Goal: Transaction & Acquisition: Purchase product/service

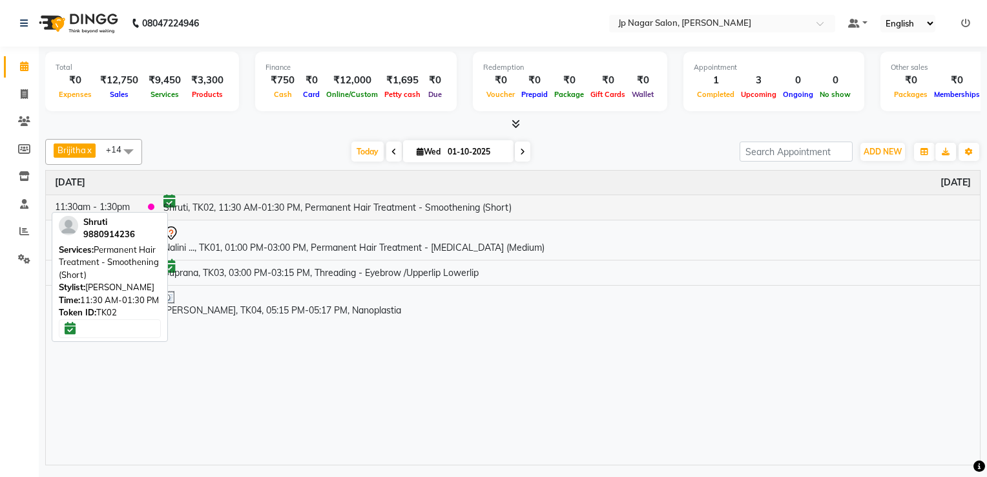
click at [203, 205] on td "Shruti, TK02, 11:30 AM-01:30 PM, Permanent Hair Treatment - Smoothening (Short)" at bounding box center [567, 206] width 826 height 25
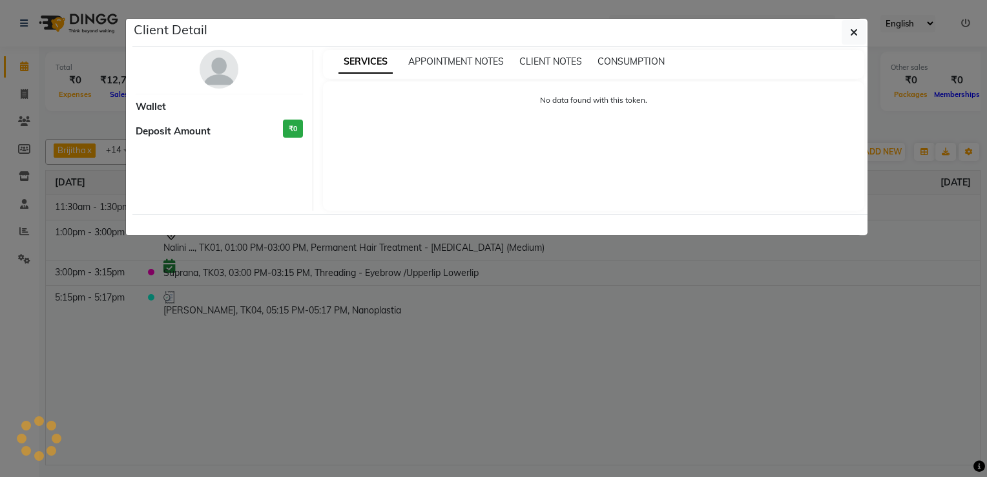
select select "6"
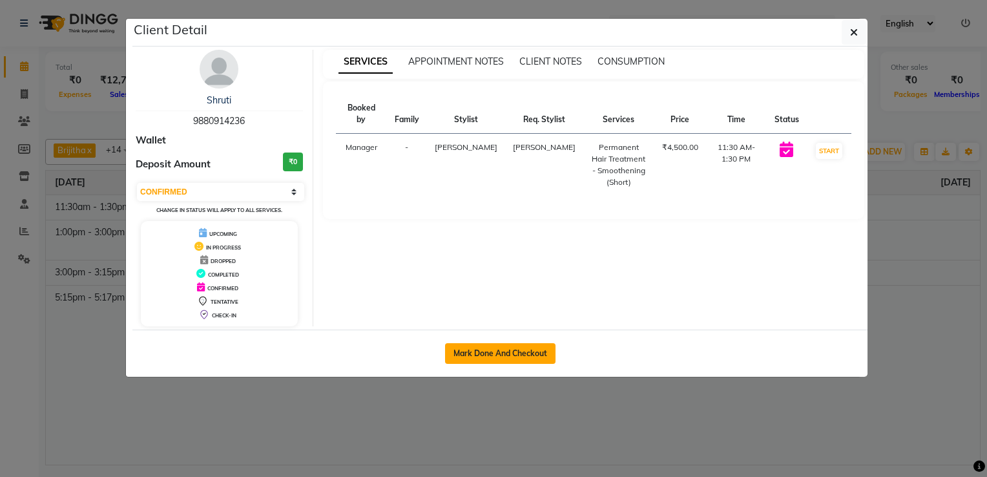
click at [493, 350] on button "Mark Done And Checkout" at bounding box center [500, 353] width 110 height 21
select select "service"
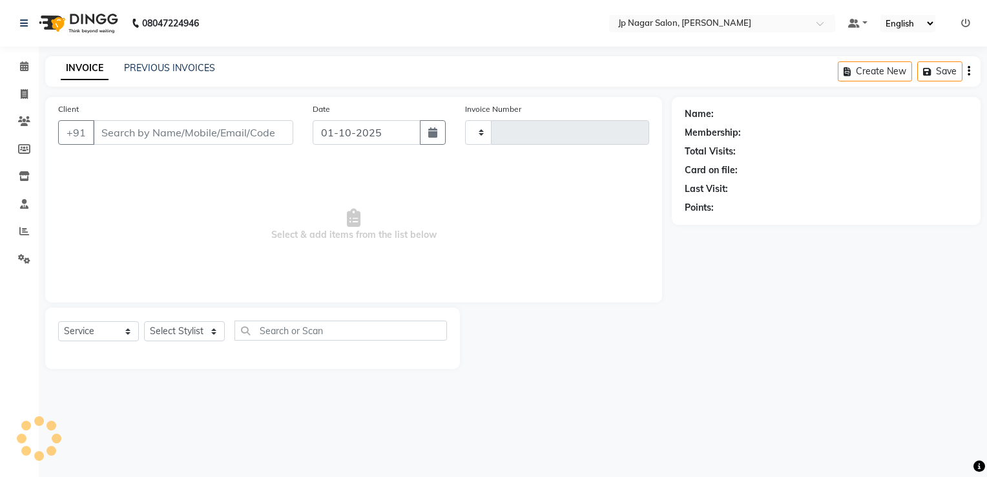
type input "0769"
select select "4852"
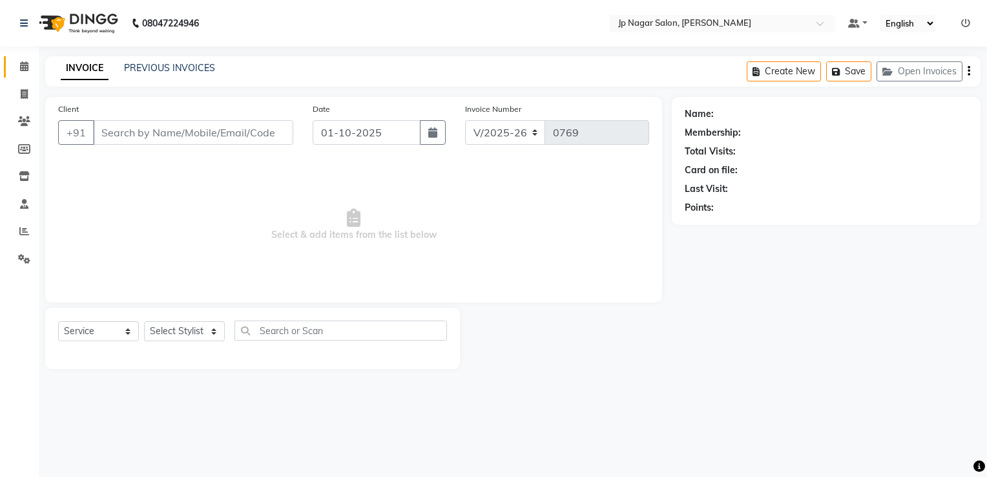
type input "9880914236"
select select "50073"
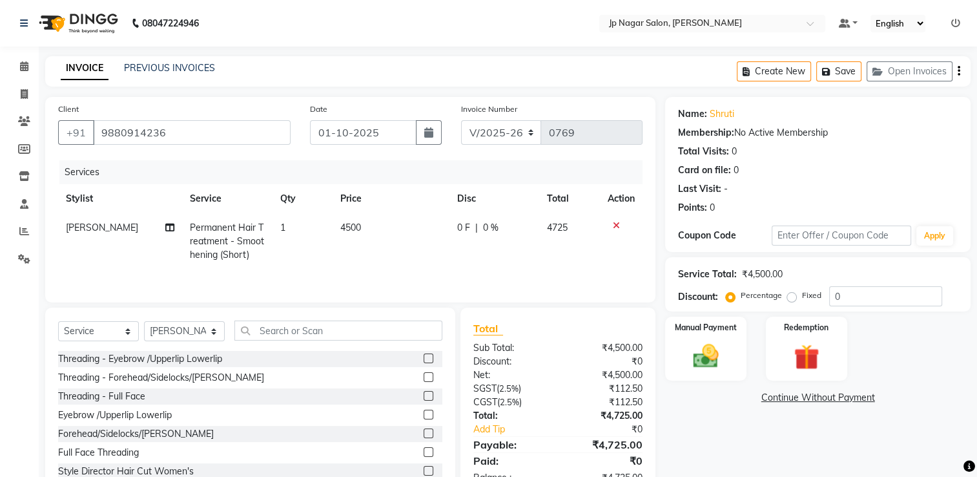
click at [618, 229] on icon at bounding box center [616, 225] width 7 height 9
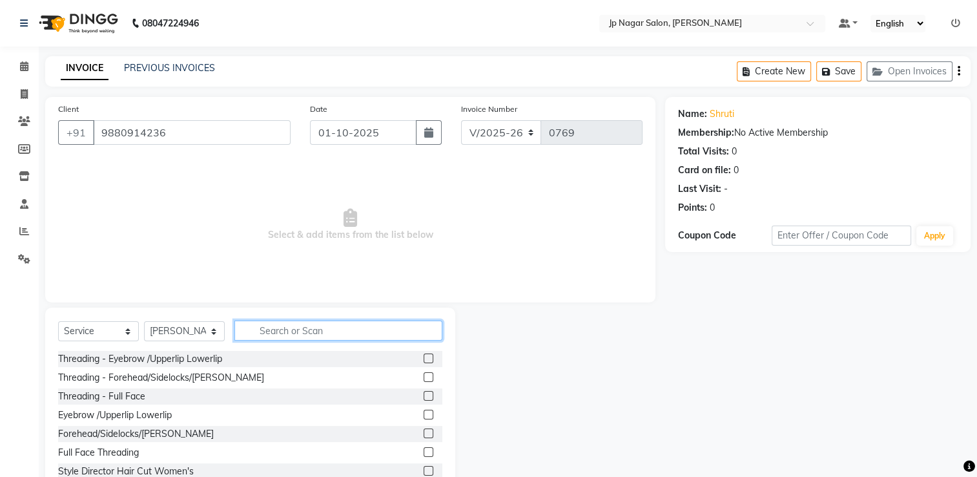
click at [271, 330] on input "text" at bounding box center [338, 330] width 208 height 20
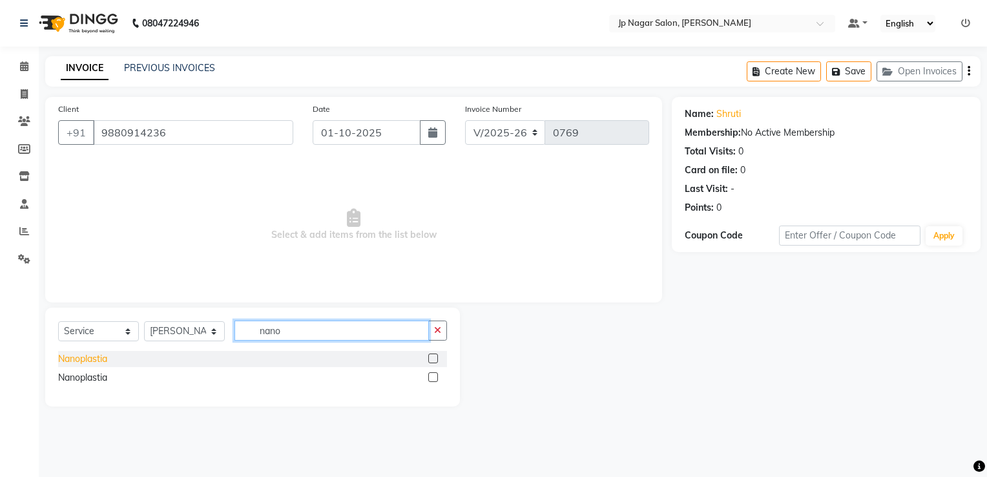
type input "nano"
click at [97, 357] on div "Nanoplastia" at bounding box center [82, 359] width 49 height 14
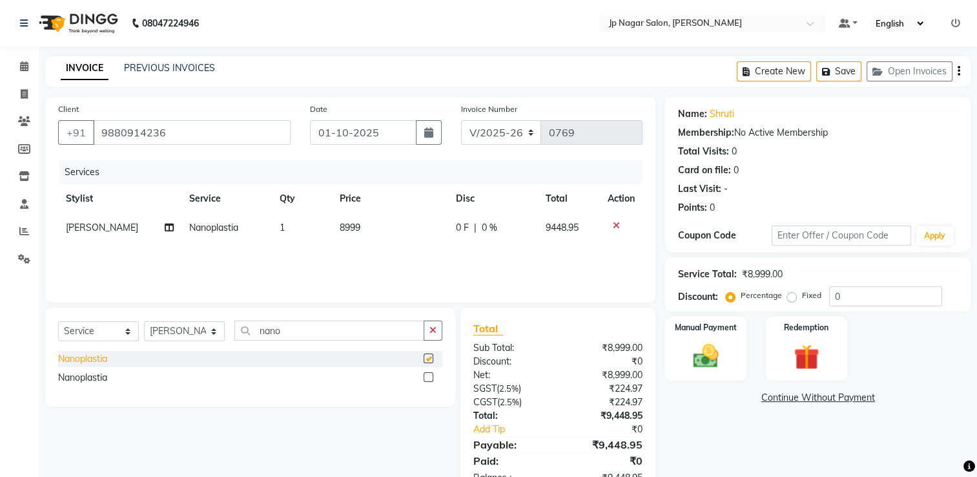
checkbox input "false"
click at [353, 231] on span "8999" at bounding box center [350, 228] width 21 height 12
select select "50073"
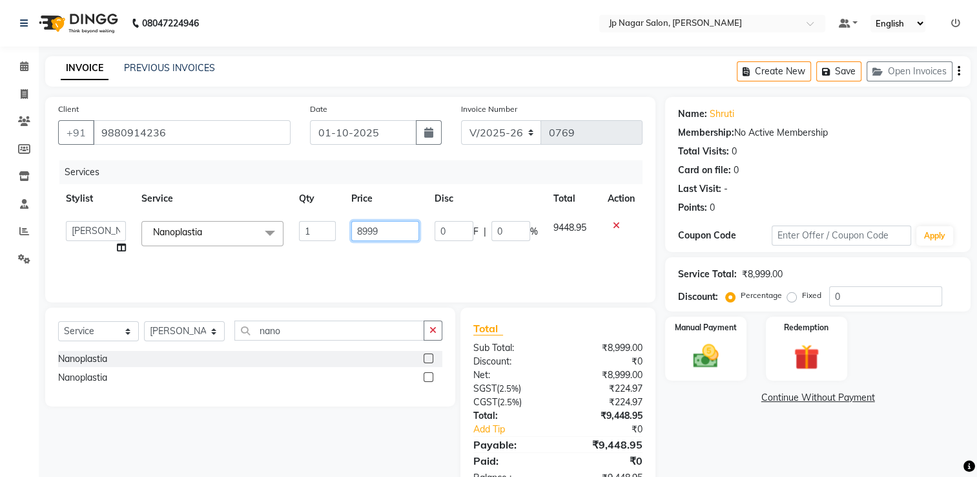
click at [382, 228] on input "8999" at bounding box center [384, 231] width 67 height 20
type input "8"
type input "10000"
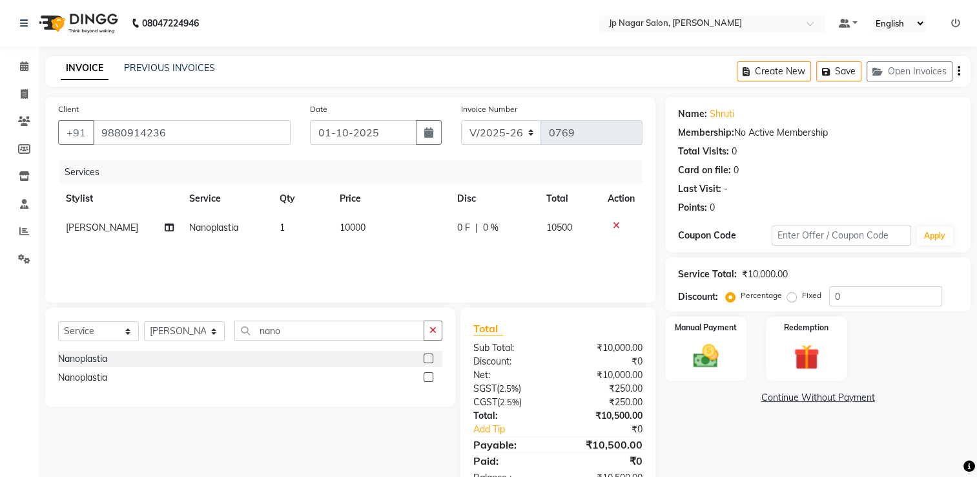
click at [379, 253] on div "Services Stylist Service Qty Price Disc Total Action [PERSON_NAME] Nanoplastia …" at bounding box center [350, 224] width 585 height 129
click at [433, 331] on icon "button" at bounding box center [433, 330] width 7 height 9
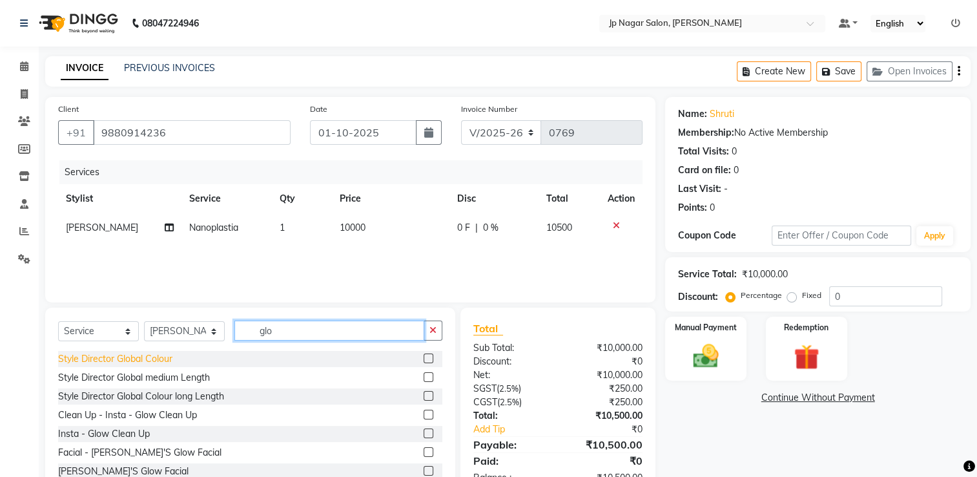
type input "glo"
click at [114, 364] on div "Style Director Global Colour" at bounding box center [115, 359] width 114 height 14
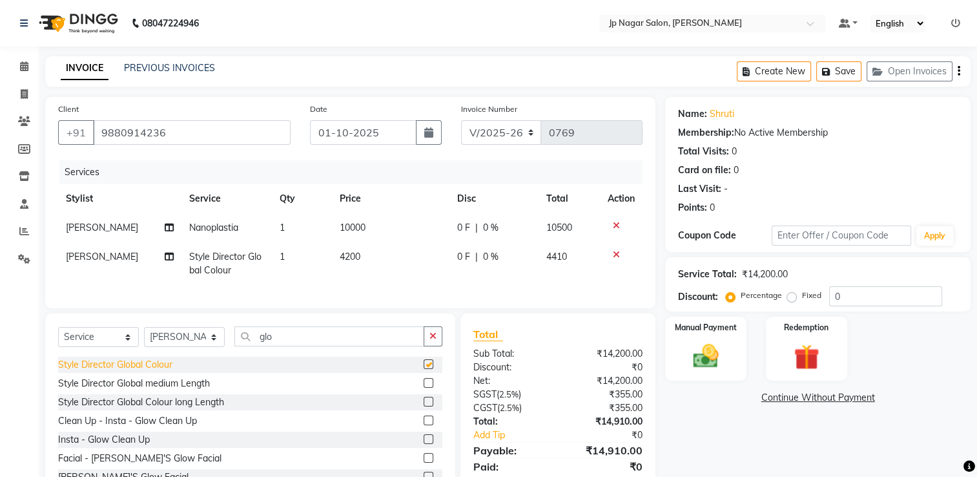
checkbox input "false"
click at [350, 255] on span "4200" at bounding box center [350, 257] width 21 height 12
select select "50073"
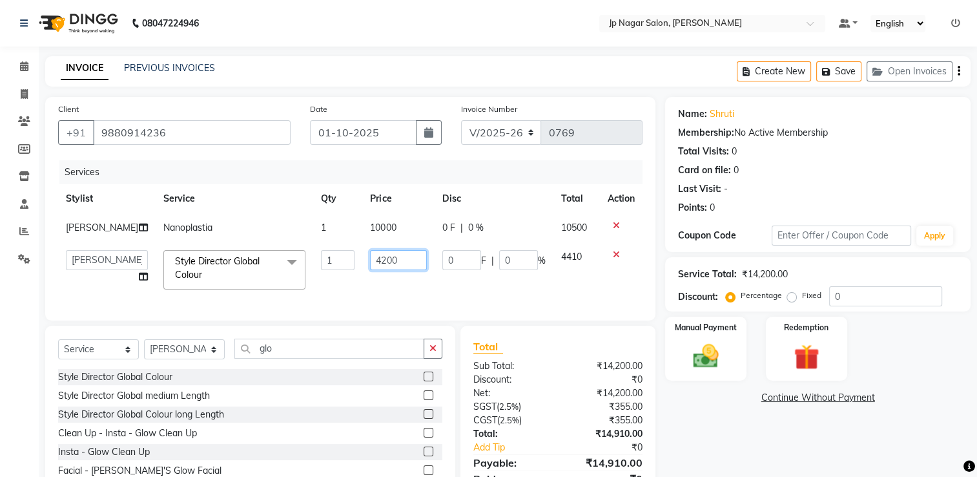
click at [390, 265] on input "4200" at bounding box center [398, 260] width 56 height 20
type input "4500"
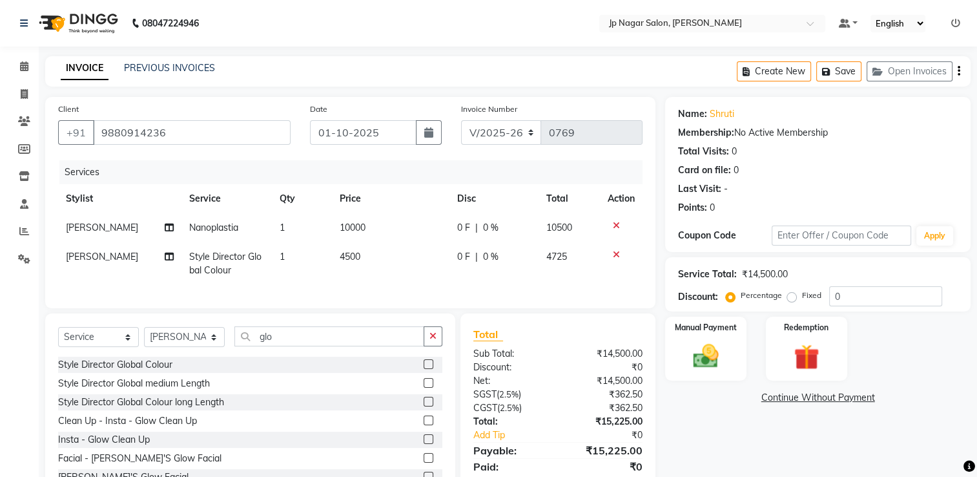
click at [369, 286] on div "Services Stylist Service Qty Price Disc Total Action [PERSON_NAME] Nanoplastia …" at bounding box center [350, 227] width 585 height 135
click at [110, 342] on select "Select Service Product Membership Package Voucher Prepaid Gift Card" at bounding box center [98, 337] width 81 height 20
select select "product"
click at [58, 338] on select "Select Service Product Membership Package Voucher Prepaid Gift Card" at bounding box center [98, 337] width 81 height 20
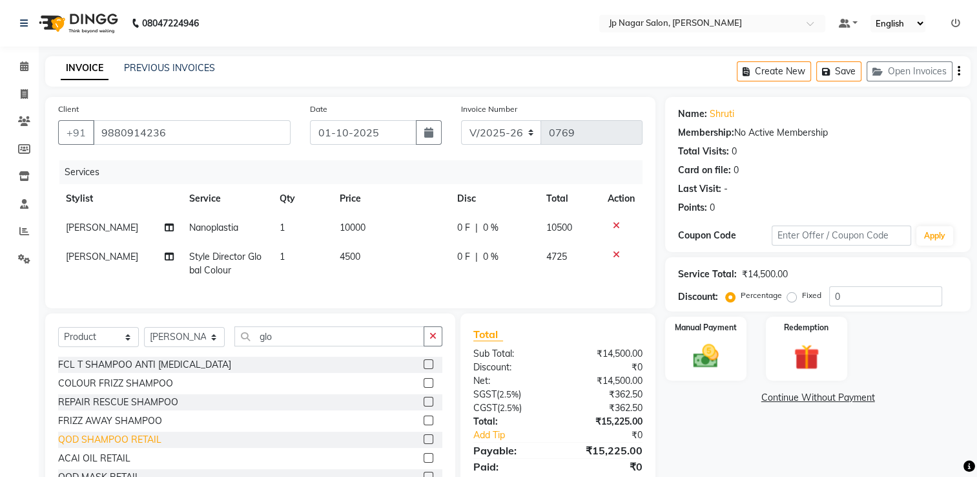
click at [90, 444] on div "QOD SHAMPOO RETAIL" at bounding box center [109, 440] width 103 height 14
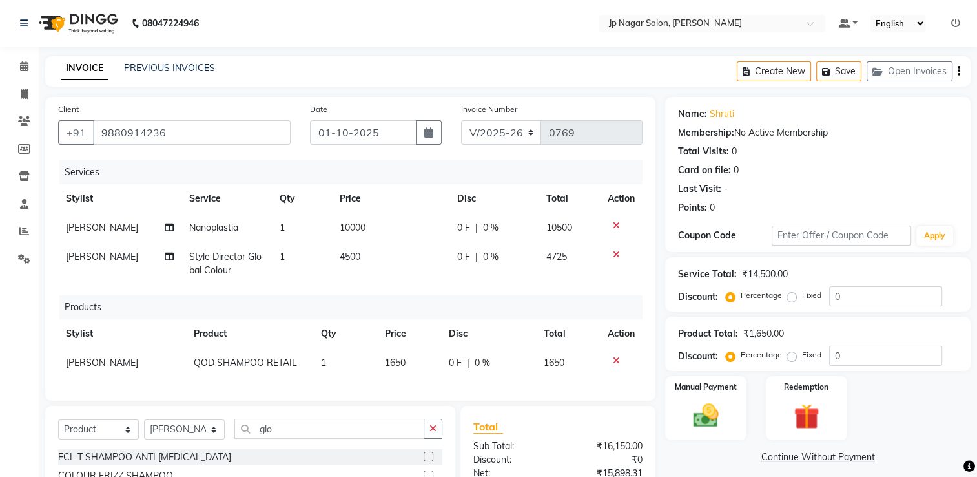
checkbox input "false"
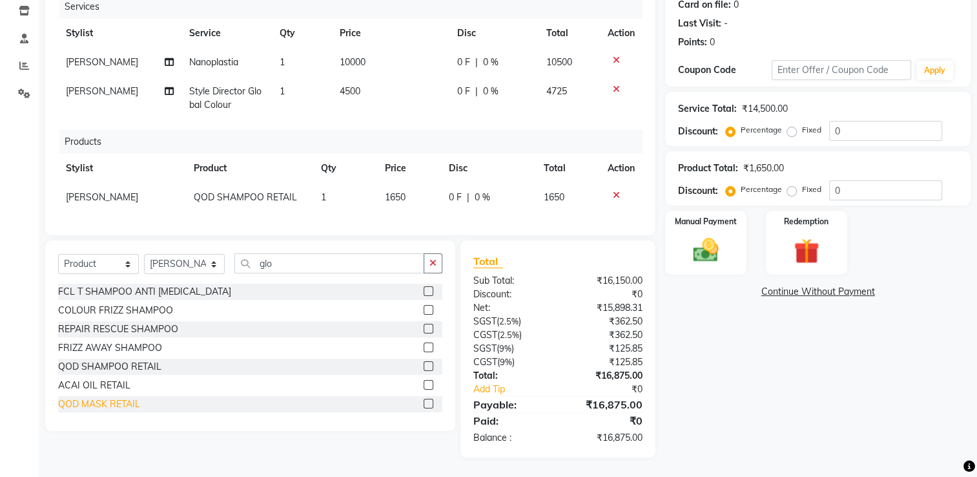
click at [96, 404] on div "QOD MASK RETAIL" at bounding box center [99, 404] width 82 height 14
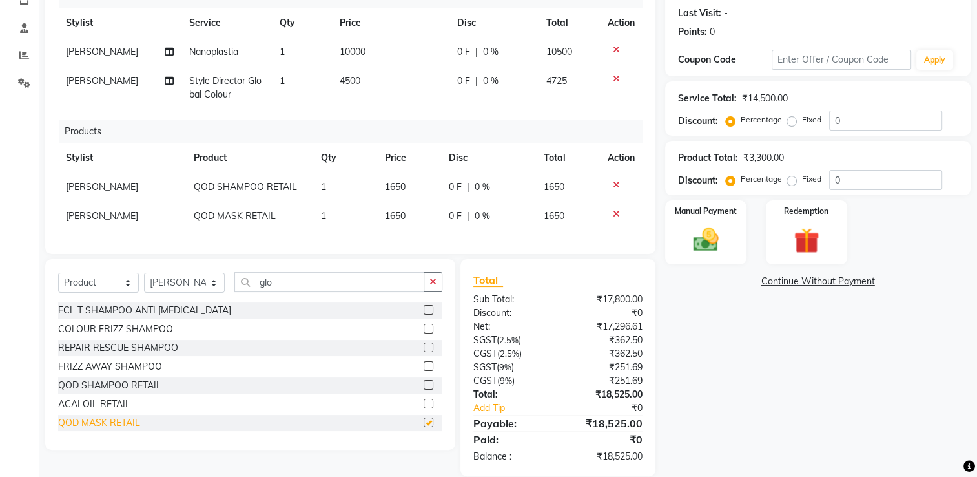
checkbox input "false"
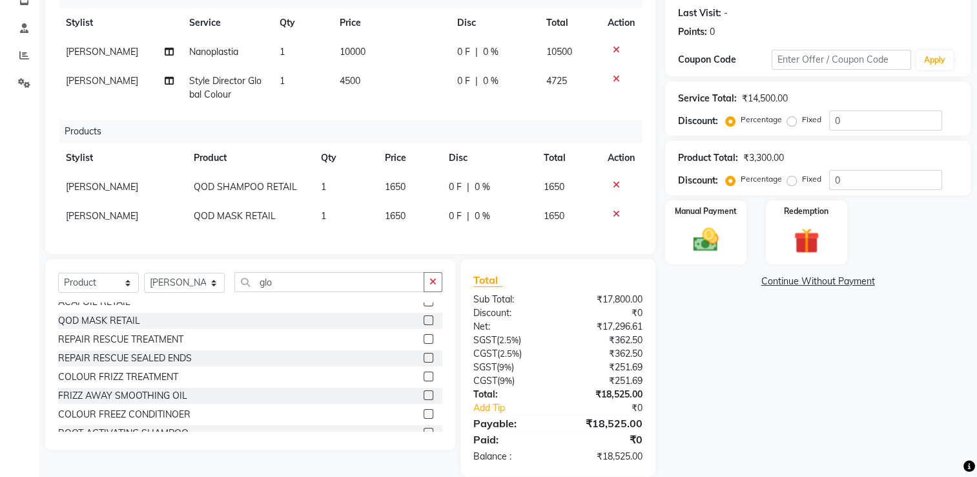
scroll to position [103, 0]
click at [703, 254] on img at bounding box center [706, 240] width 43 height 30
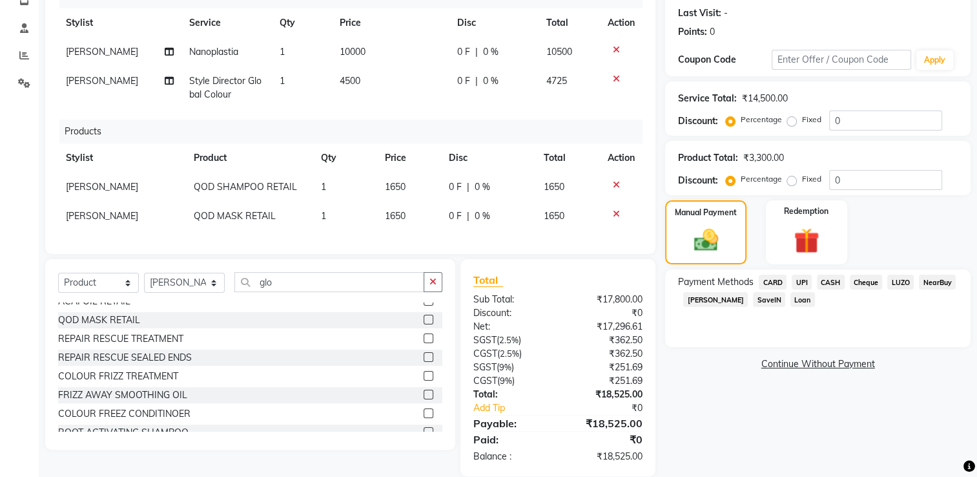
click at [778, 278] on span "CARD" at bounding box center [773, 282] width 28 height 15
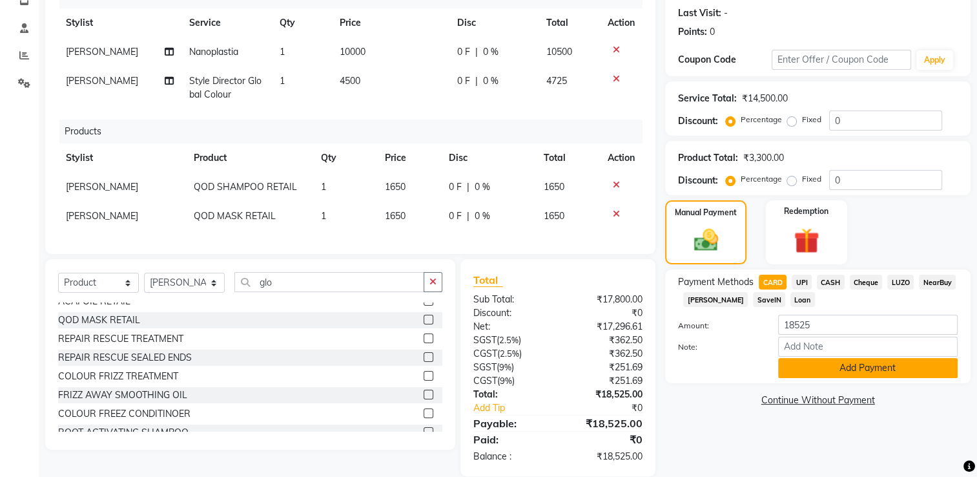
click at [847, 367] on button "Add Payment" at bounding box center [868, 368] width 180 height 20
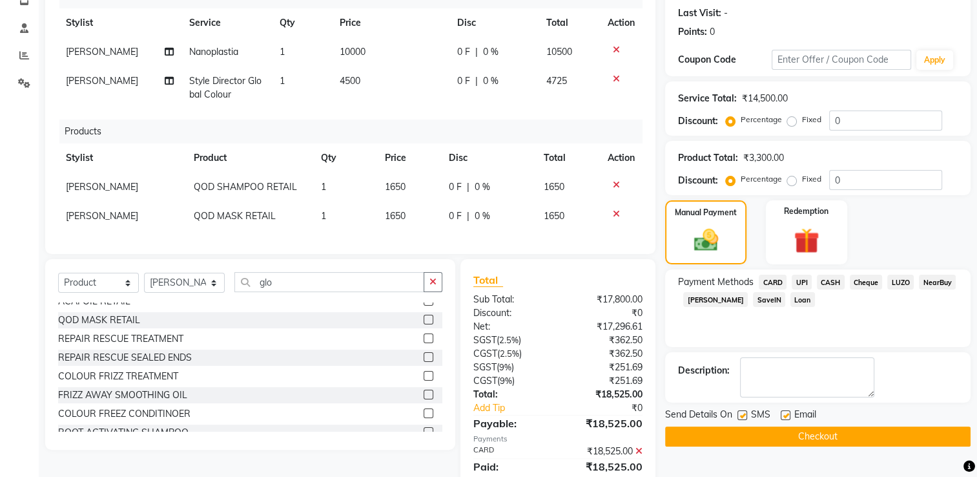
click at [703, 431] on button "Checkout" at bounding box center [818, 436] width 306 height 20
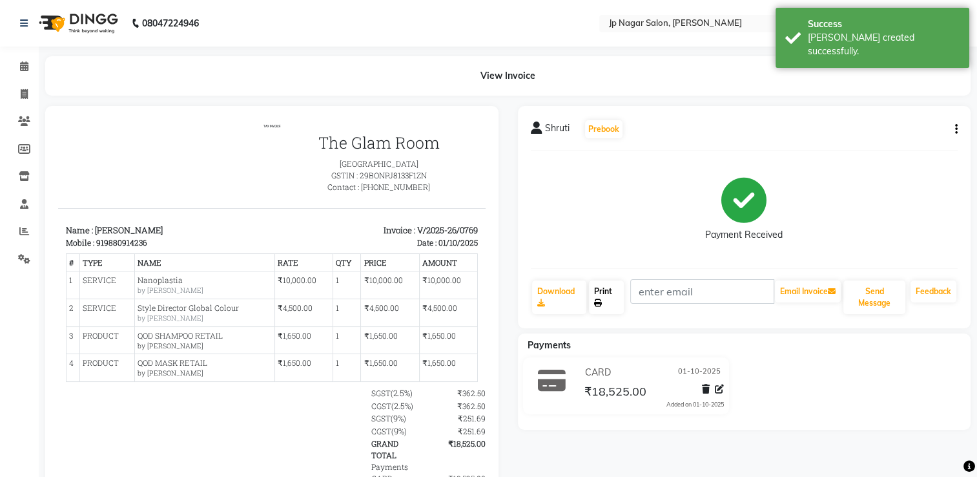
click at [603, 288] on link "Print" at bounding box center [607, 297] width 36 height 34
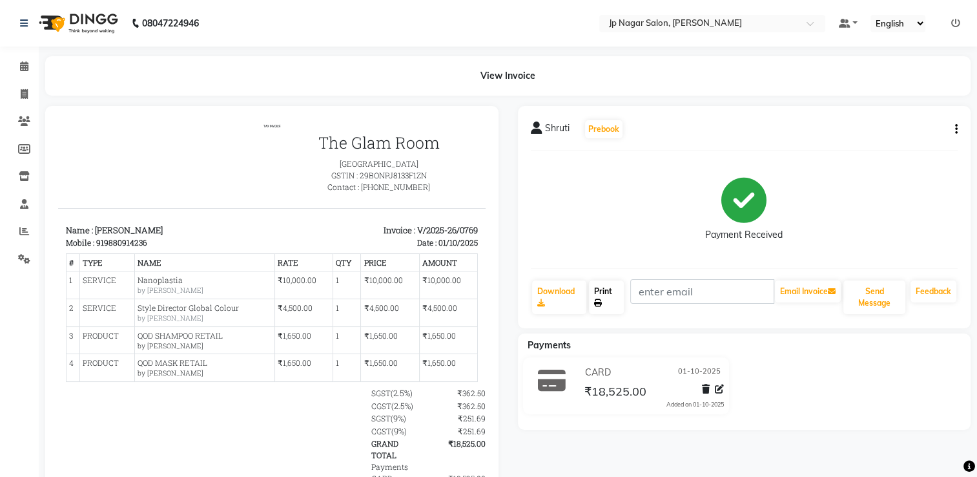
click at [603, 290] on link "Print" at bounding box center [607, 297] width 36 height 34
click at [17, 64] on span at bounding box center [24, 66] width 23 height 15
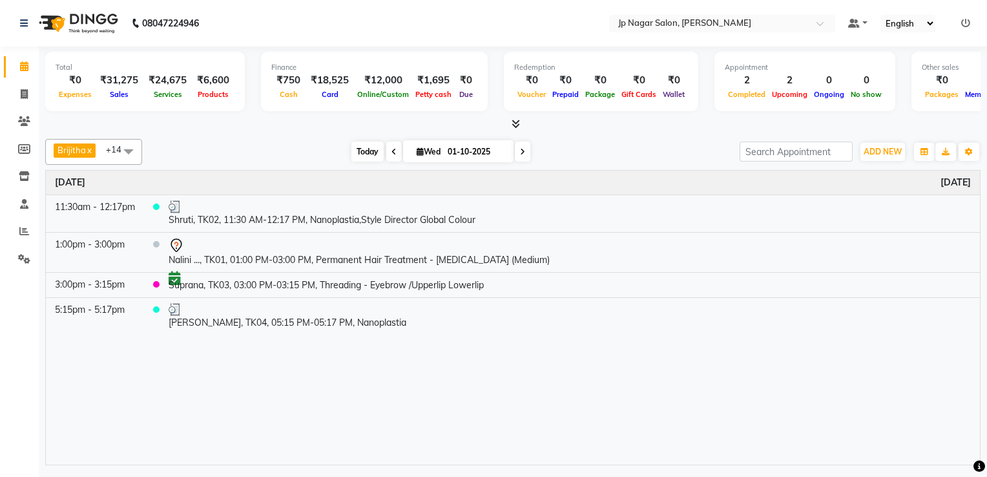
click at [359, 156] on span "Today" at bounding box center [367, 151] width 32 height 20
click at [882, 154] on span "ADD NEW" at bounding box center [883, 152] width 38 height 10
click at [882, 180] on button "Add Appointment" at bounding box center [853, 175] width 102 height 17
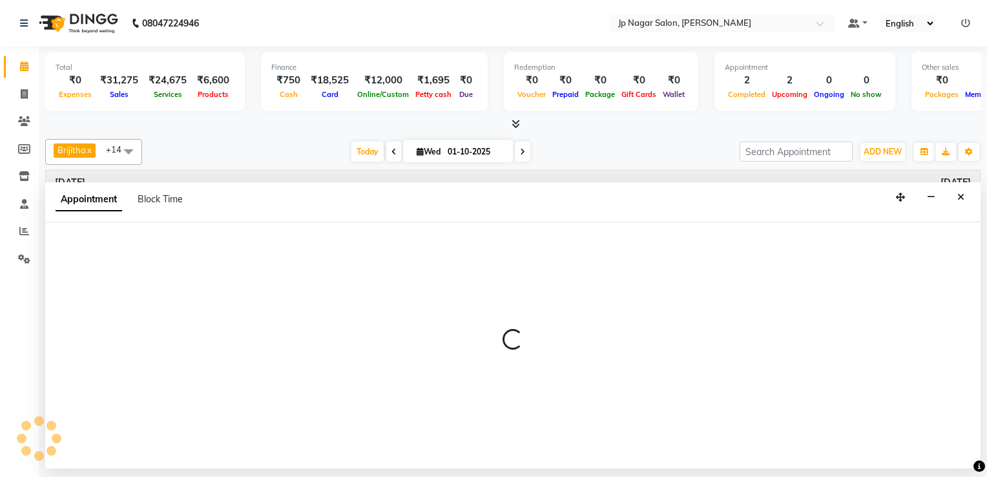
select select "tentative"
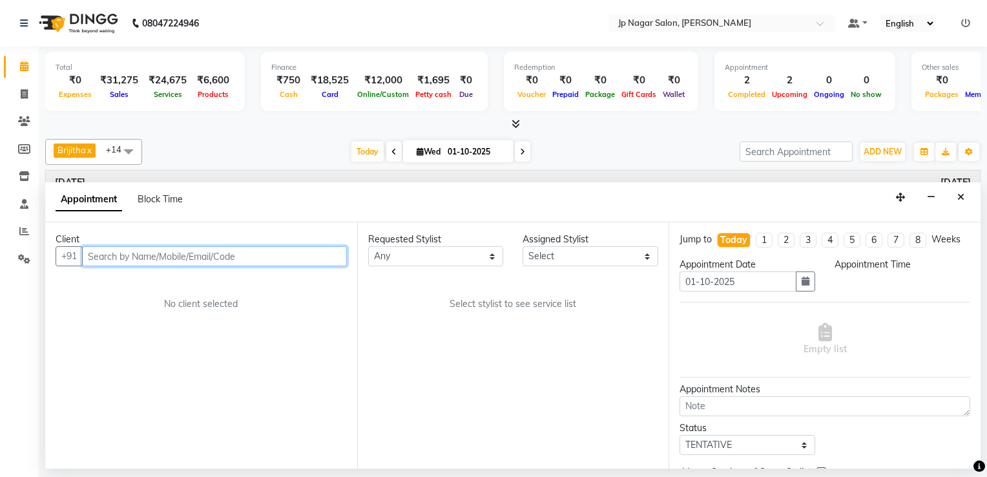
select select "540"
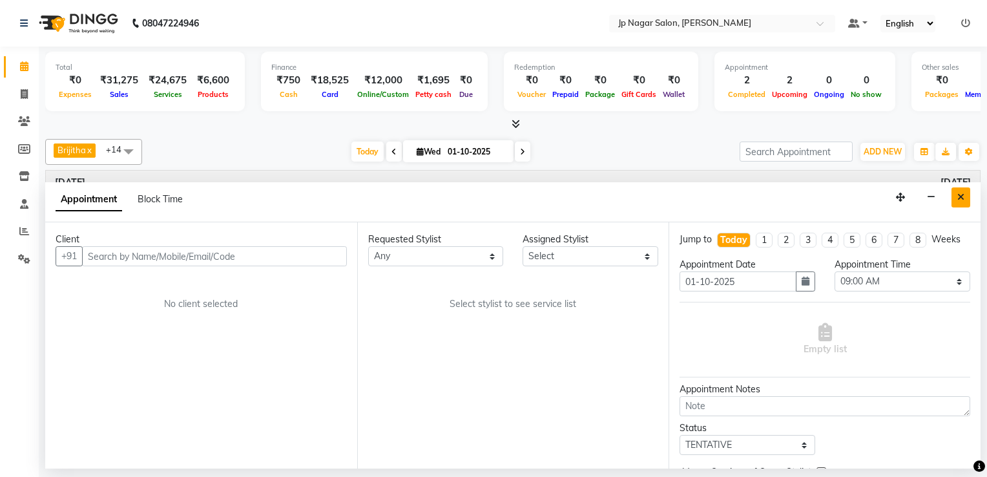
click at [964, 192] on icon "Close" at bounding box center [960, 196] width 7 height 9
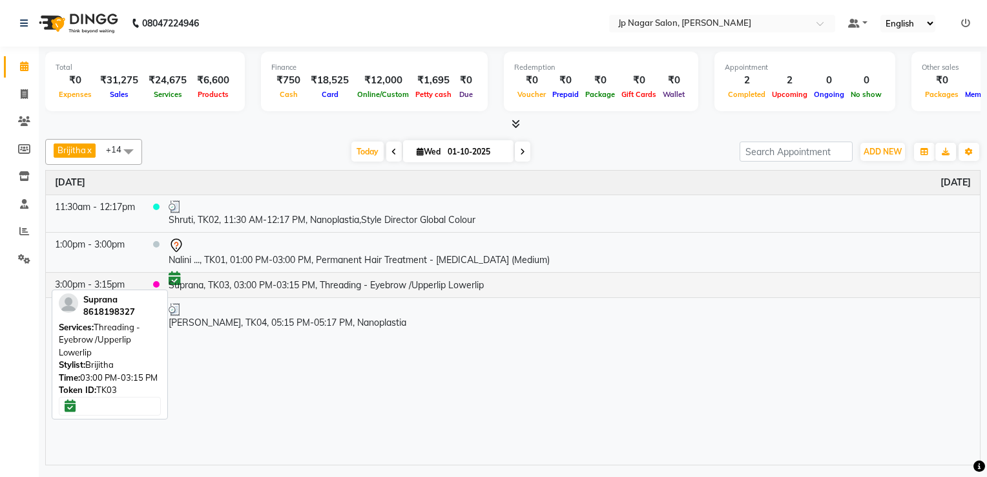
click at [181, 284] on td "Suprana, TK03, 03:00 PM-03:15 PM, Threading - Eyebrow /Upperlip Lowerlip" at bounding box center [570, 284] width 820 height 25
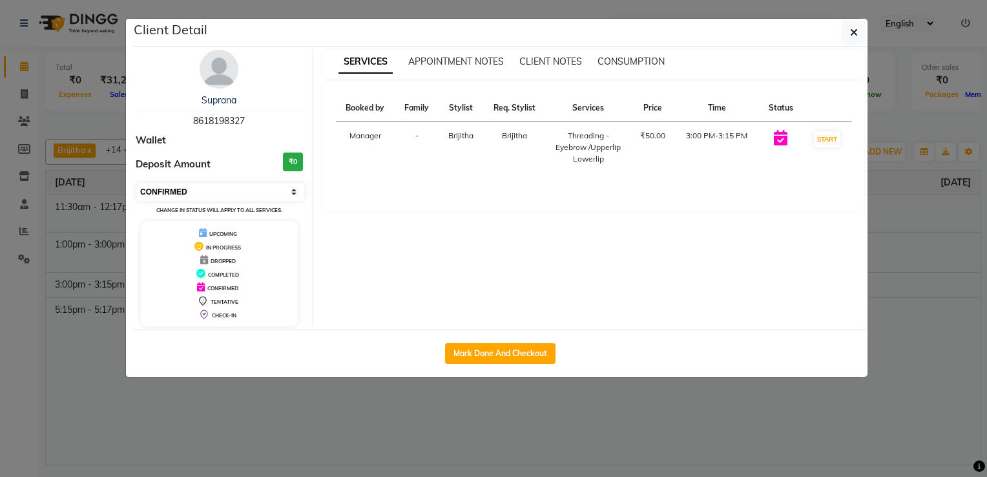
click at [296, 192] on select "Select IN SERVICE CONFIRMED TENTATIVE CHECK IN MARK DONE DROPPED UPCOMING" at bounding box center [220, 192] width 167 height 18
select select "3"
click at [137, 183] on select "Select IN SERVICE CONFIRMED TENTATIVE CHECK IN MARK DONE DROPPED UPCOMING" at bounding box center [220, 192] width 167 height 18
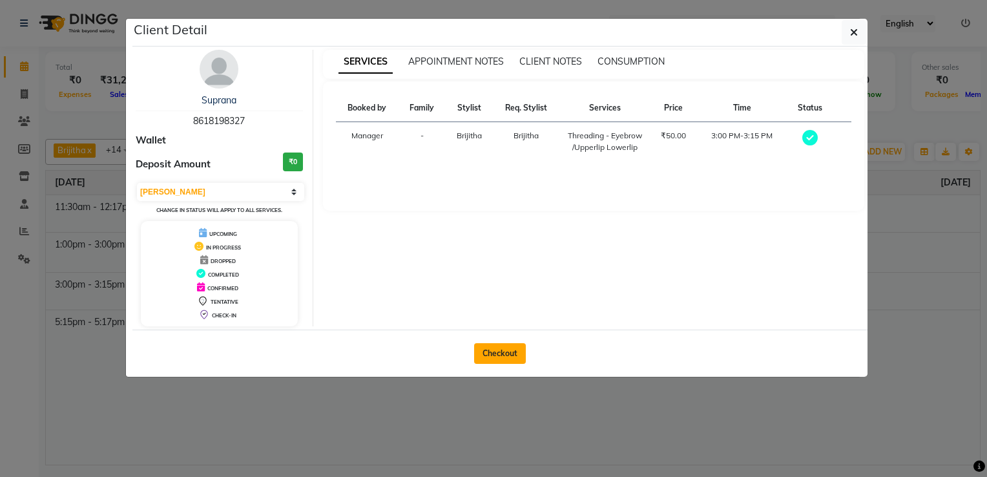
click at [500, 345] on button "Checkout" at bounding box center [500, 353] width 52 height 21
select select "4852"
select select "service"
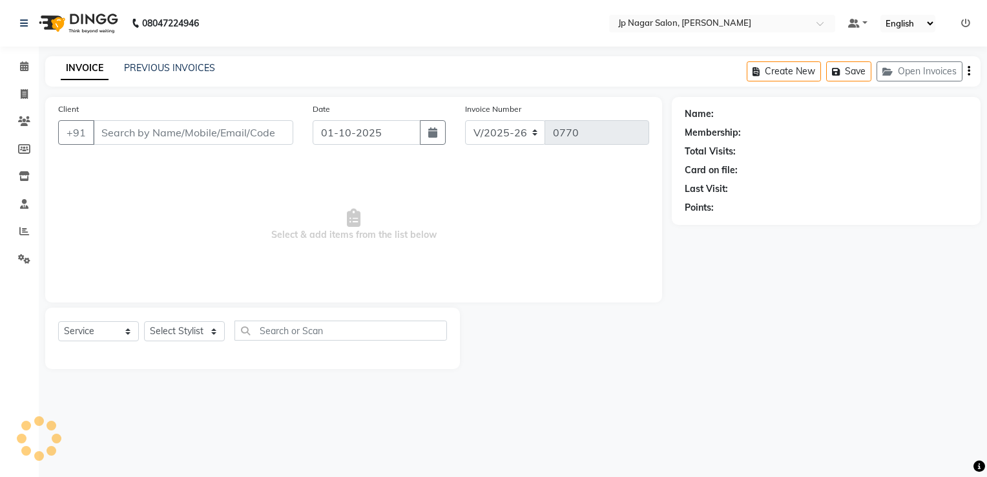
type input "8618198327"
select select "89410"
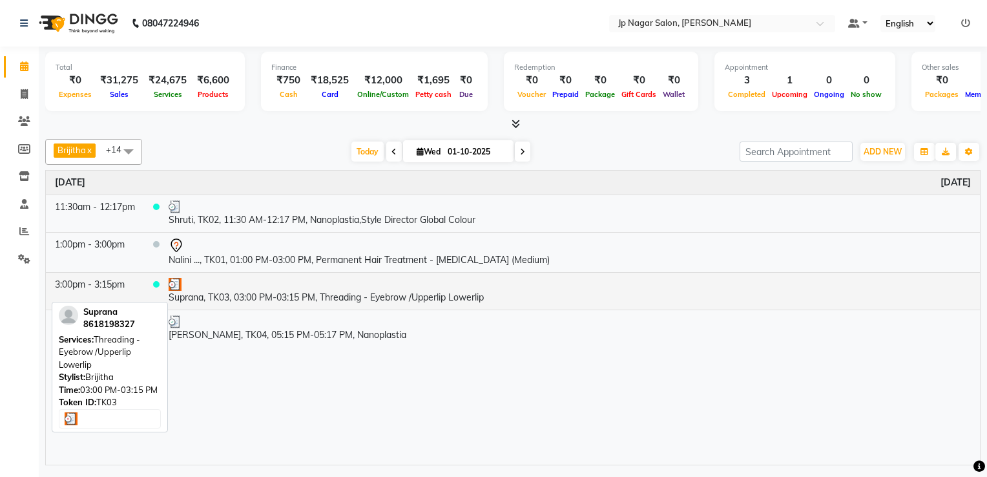
click at [186, 286] on div at bounding box center [570, 284] width 802 height 13
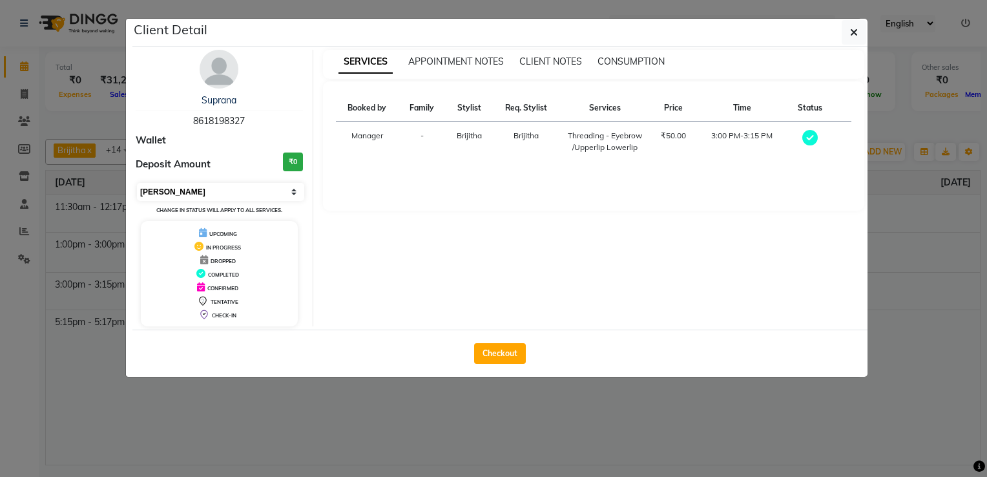
click at [289, 192] on select "Select MARK DONE UPCOMING" at bounding box center [220, 192] width 167 height 18
click at [299, 188] on select "Select MARK DONE UPCOMING" at bounding box center [220, 192] width 167 height 18
select select "select"
click at [137, 183] on select "Select MARK DONE UPCOMING" at bounding box center [220, 192] width 167 height 18
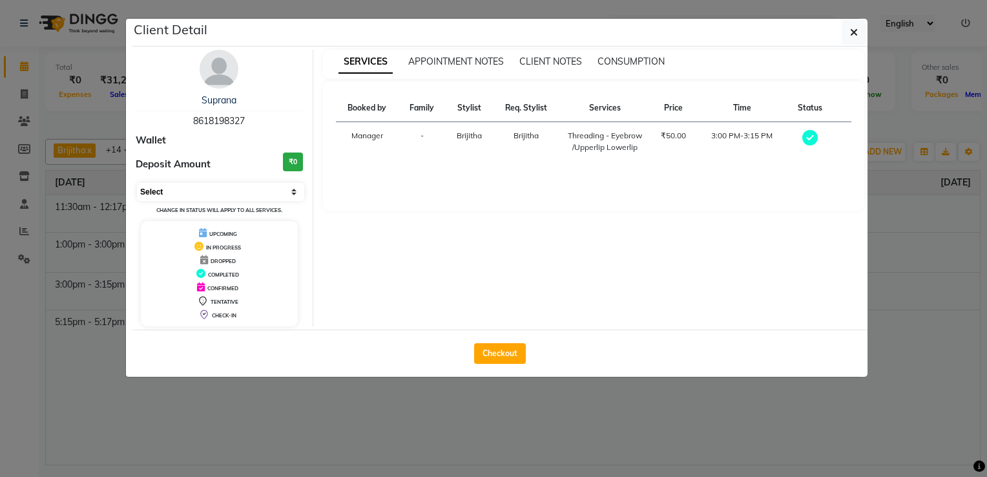
click at [293, 192] on select "Select MARK DONE UPCOMING" at bounding box center [220, 192] width 167 height 18
click at [290, 186] on select "Select MARK DONE UPCOMING" at bounding box center [220, 192] width 167 height 18
click at [853, 35] on icon "button" at bounding box center [854, 32] width 8 height 10
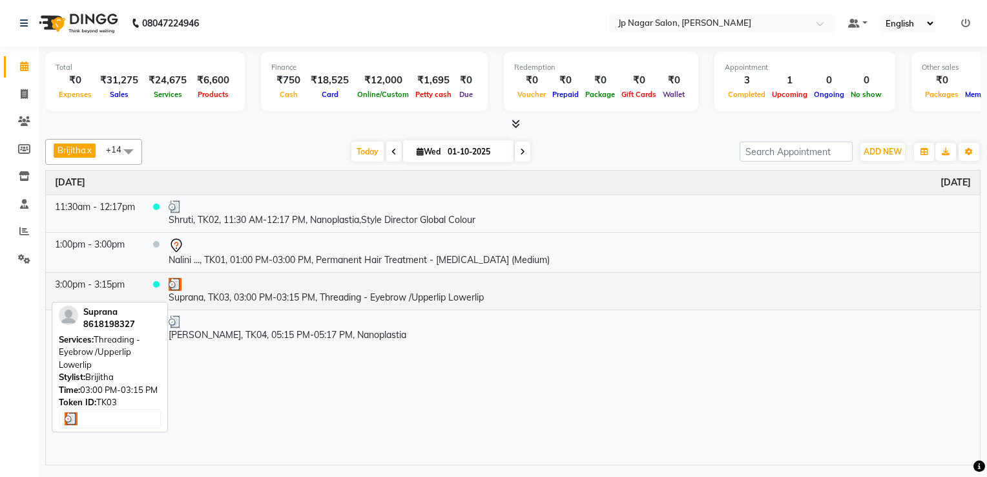
click at [186, 285] on div at bounding box center [570, 284] width 802 height 13
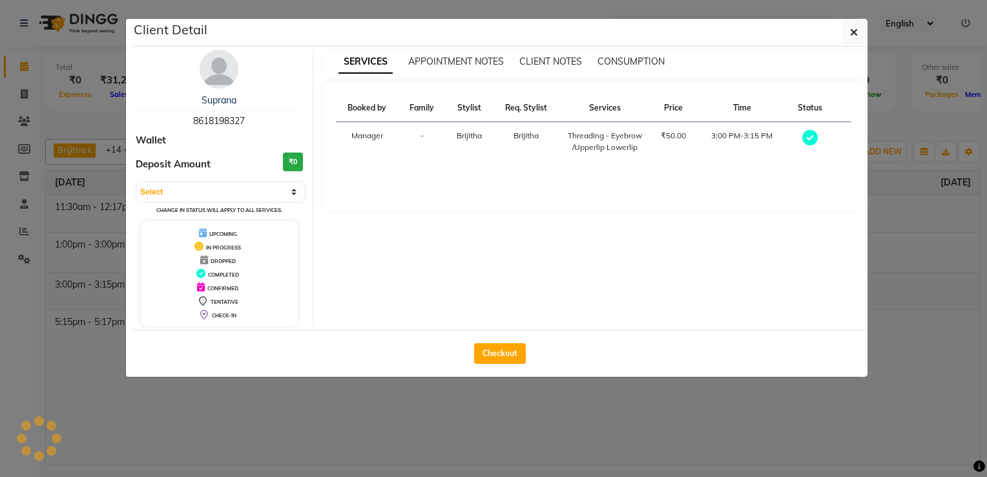
select select "3"
click at [189, 191] on select "Select MARK DONE UPCOMING" at bounding box center [220, 192] width 167 height 18
click at [854, 35] on icon "button" at bounding box center [854, 32] width 8 height 10
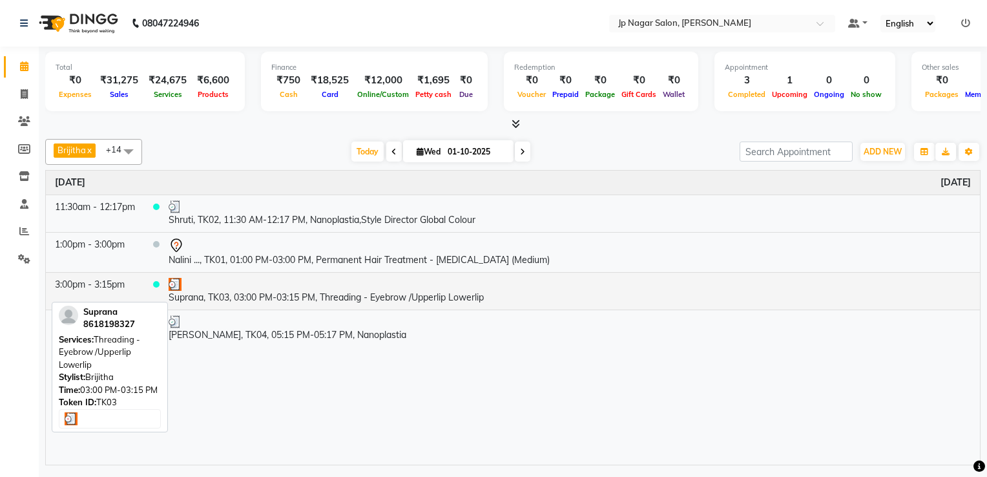
click at [176, 291] on td "Suprana, TK03, 03:00 PM-03:15 PM, Threading - Eyebrow /Upperlip Lowerlip" at bounding box center [570, 290] width 820 height 37
select select "3"
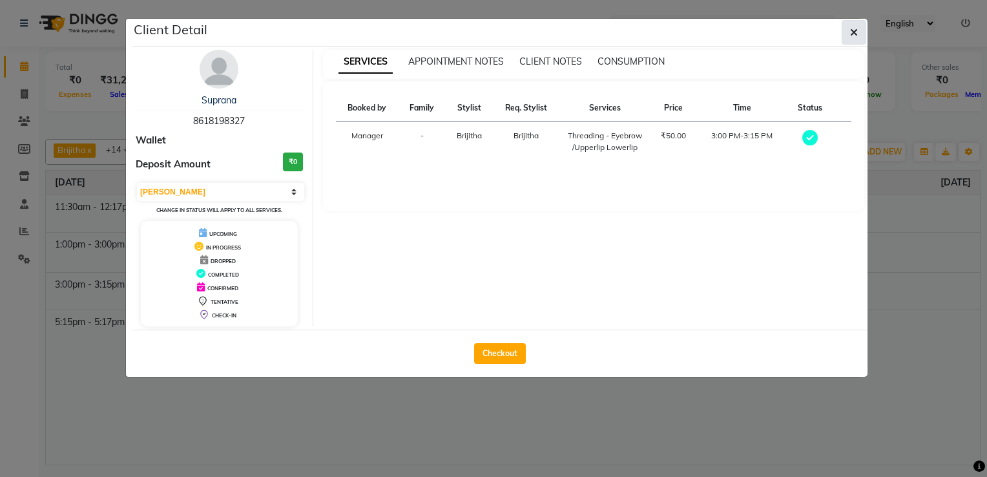
click at [854, 33] on icon "button" at bounding box center [854, 32] width 8 height 10
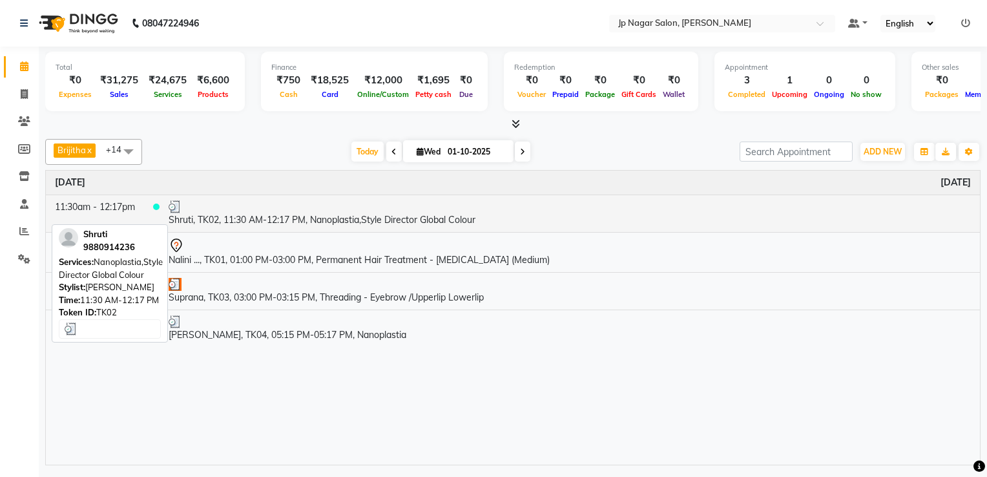
click at [185, 213] on td "Shruti, TK02, 11:30 AM-12:17 PM, Nanoplastia,Style Director Global Colour" at bounding box center [570, 212] width 820 height 37
select select "3"
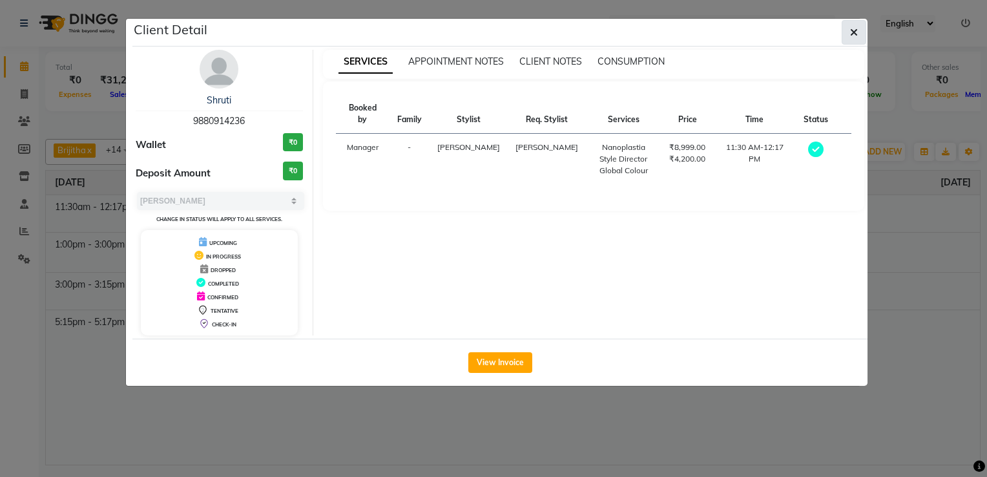
click at [858, 34] on icon "button" at bounding box center [854, 32] width 8 height 10
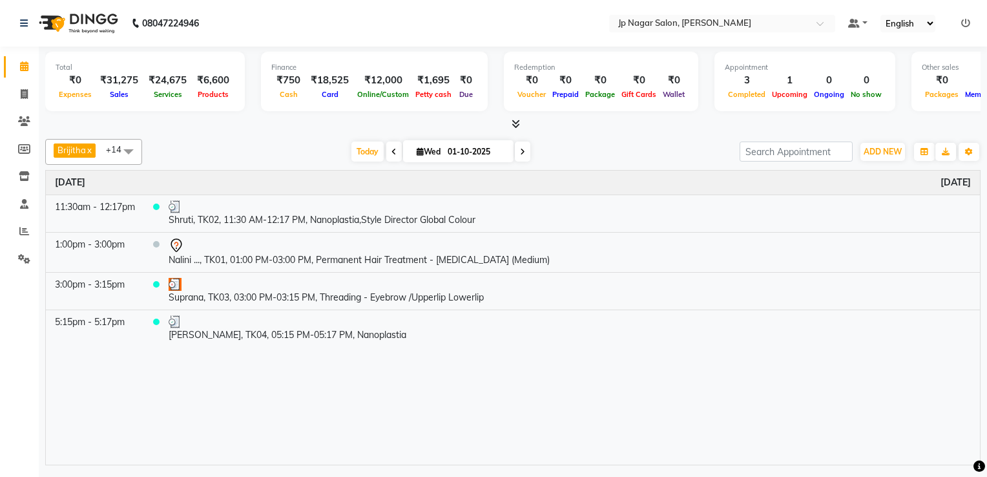
click at [520, 151] on icon at bounding box center [522, 152] width 5 height 8
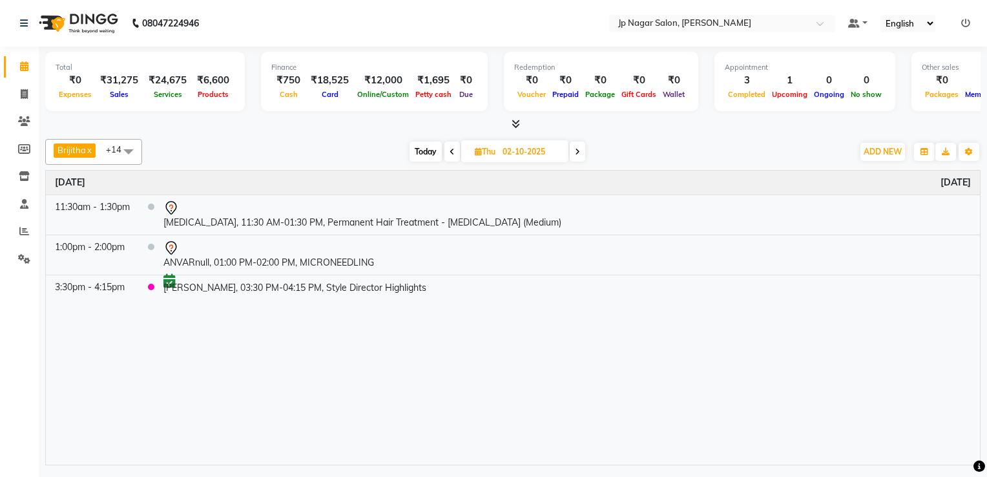
click at [447, 151] on span at bounding box center [452, 151] width 16 height 20
type input "01-10-2025"
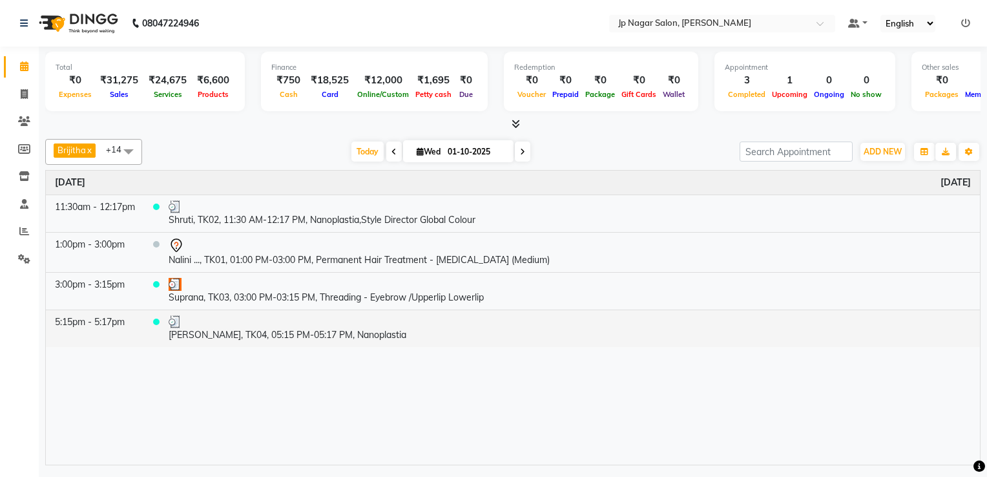
click at [143, 325] on td "5:15pm - 5:17pm" at bounding box center [95, 327] width 98 height 37
select select "3"
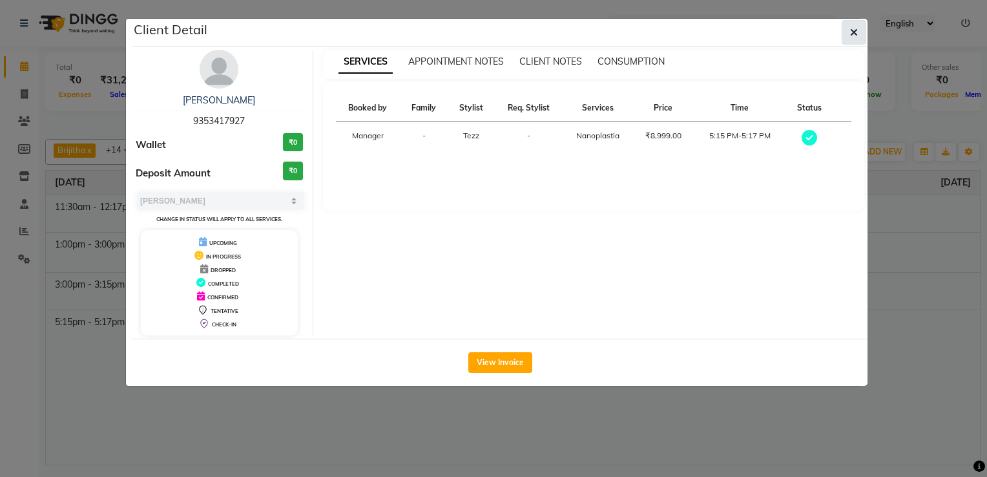
click at [855, 40] on button "button" at bounding box center [854, 32] width 25 height 25
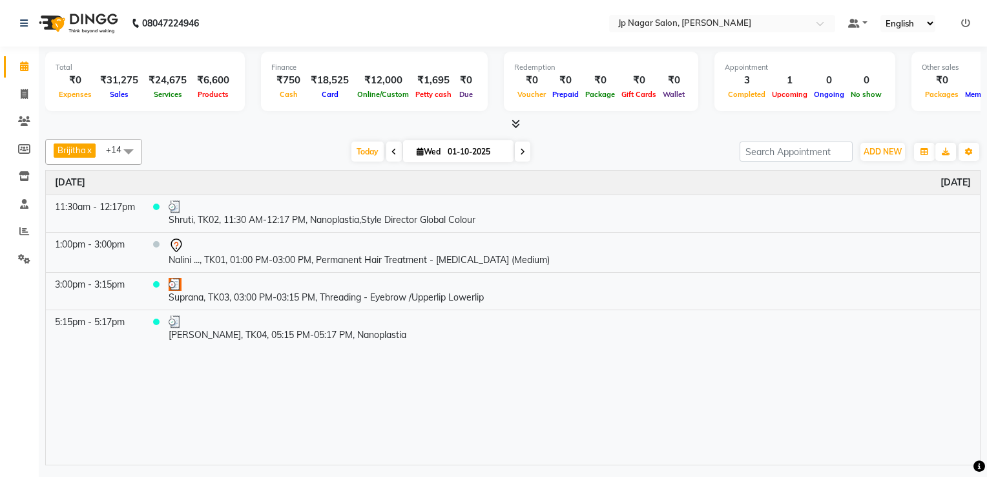
click at [521, 149] on icon at bounding box center [522, 152] width 5 height 8
type input "02-10-2025"
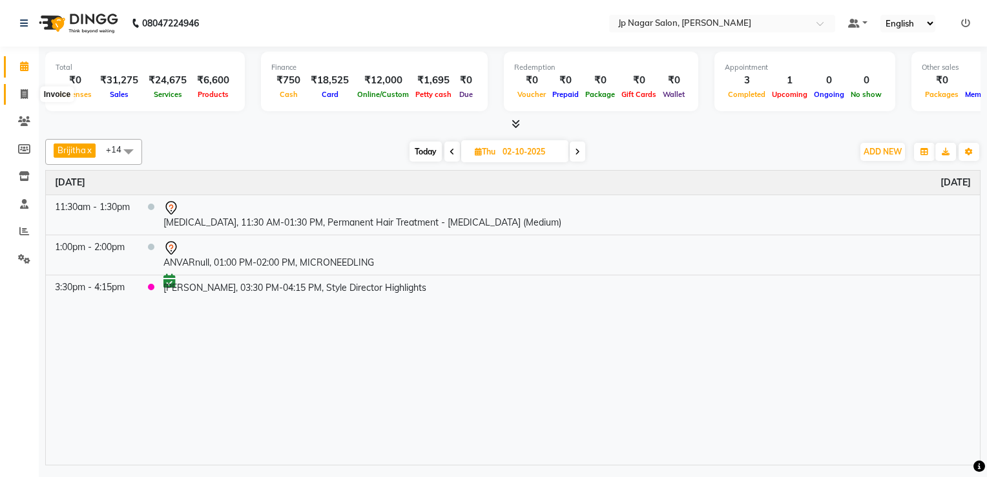
click at [23, 98] on icon at bounding box center [24, 94] width 7 height 10
select select "4852"
select select "service"
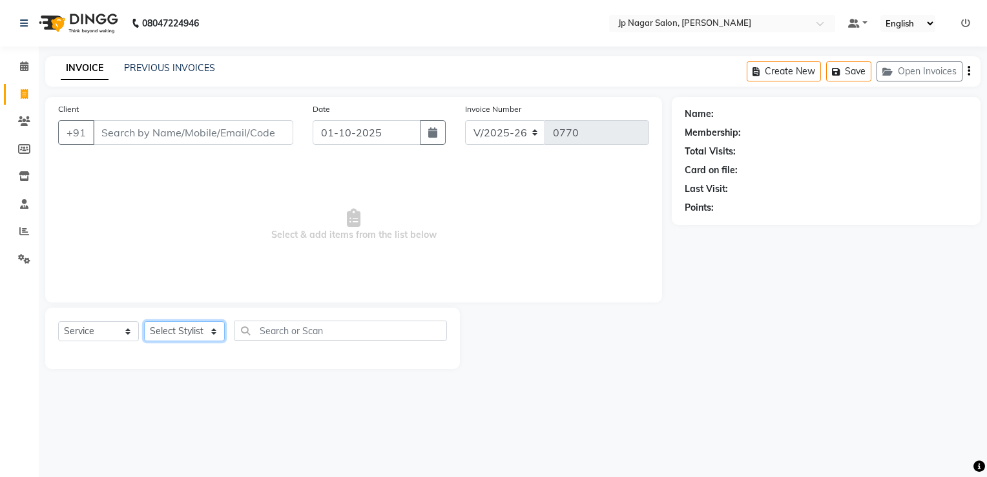
click at [168, 329] on select "Select Stylist Brijitha [PERSON_NAME] [PERSON_NAME] Manager Mehjabin [PERSON_NA…" at bounding box center [184, 331] width 81 height 20
select select "89410"
click at [144, 322] on select "Select Stylist Brijitha [PERSON_NAME] [PERSON_NAME] Manager Mehjabin [PERSON_NA…" at bounding box center [184, 331] width 81 height 20
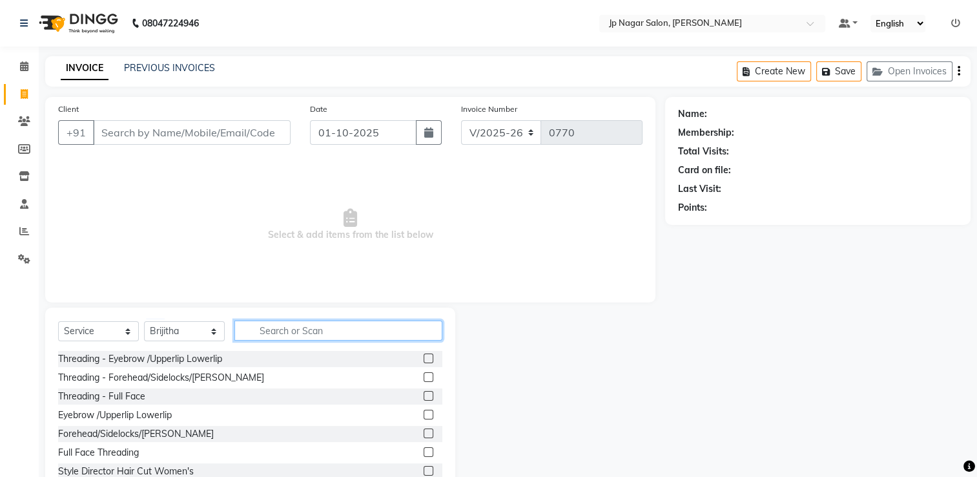
click at [286, 335] on input "text" at bounding box center [338, 330] width 208 height 20
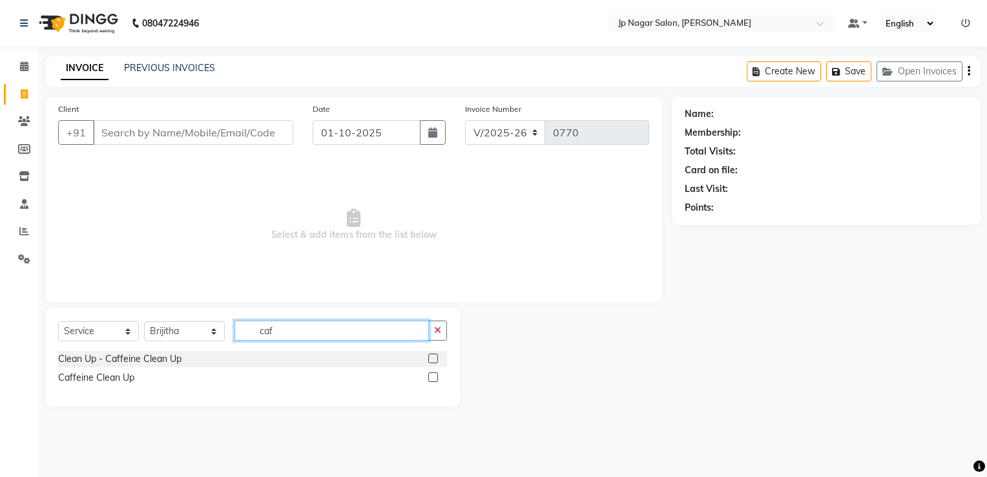
type input "caf"
click at [167, 379] on div "Caffeine Clean Up" at bounding box center [252, 377] width 389 height 16
click at [432, 380] on label at bounding box center [433, 377] width 10 height 10
click at [432, 380] on input "checkbox" at bounding box center [432, 377] width 8 height 8
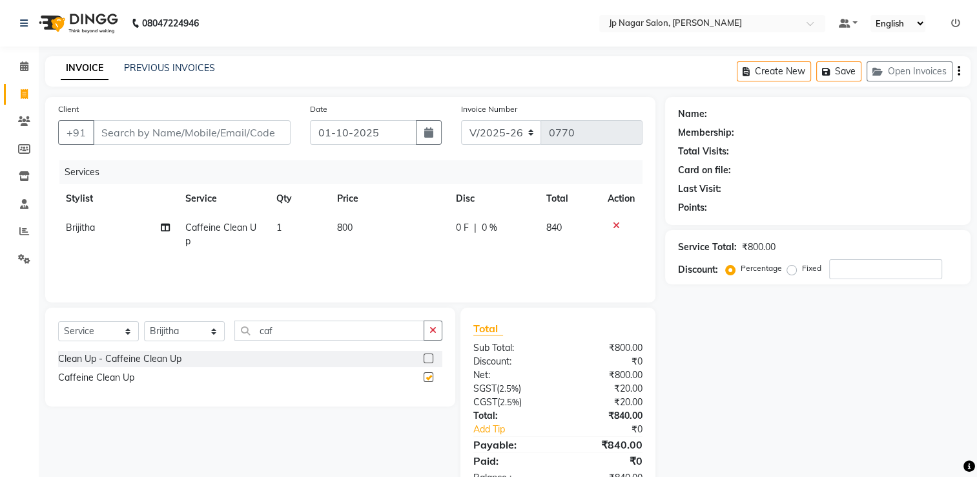
checkbox input "false"
click at [306, 332] on input "caf" at bounding box center [329, 330] width 190 height 20
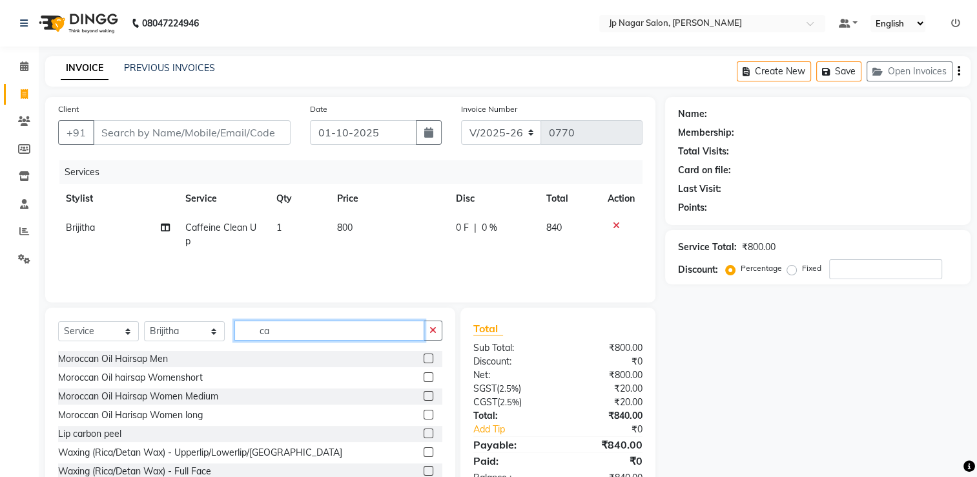
type input "c"
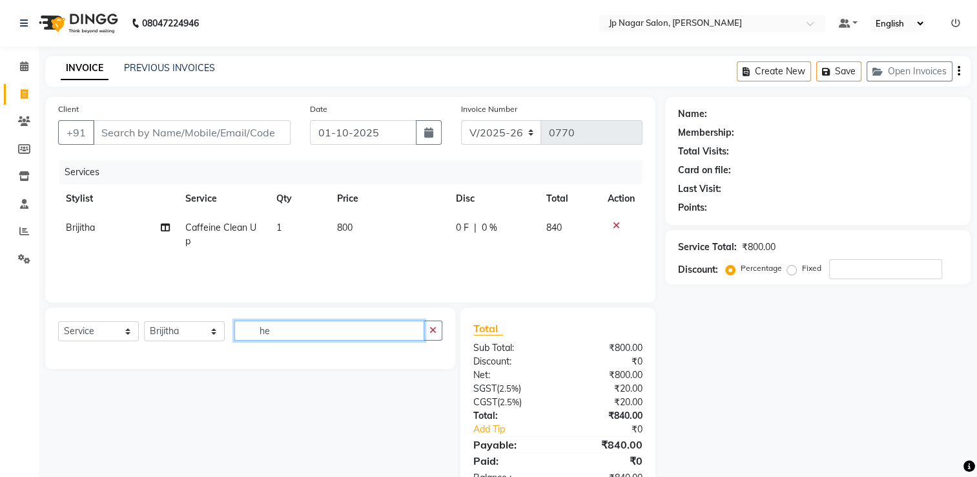
type input "h"
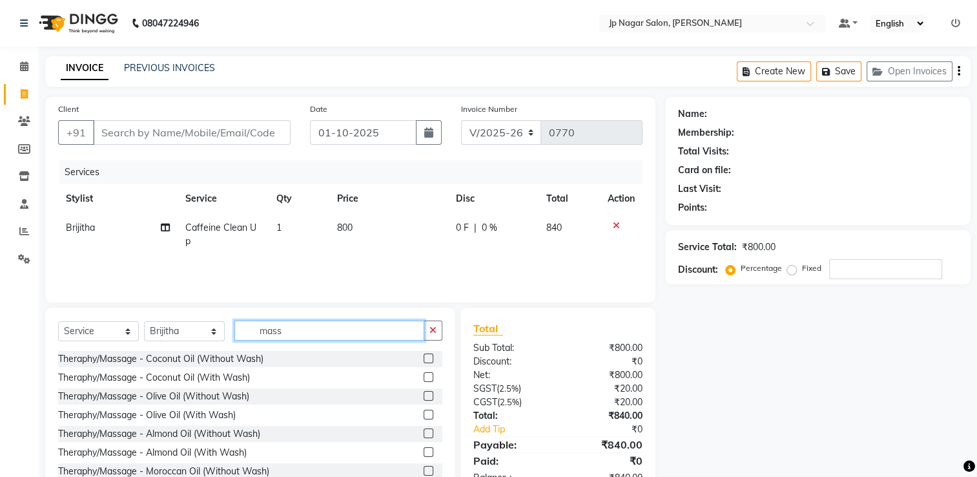
type input "mass"
click at [424, 376] on label at bounding box center [429, 377] width 10 height 10
click at [424, 376] on input "checkbox" at bounding box center [428, 377] width 8 height 8
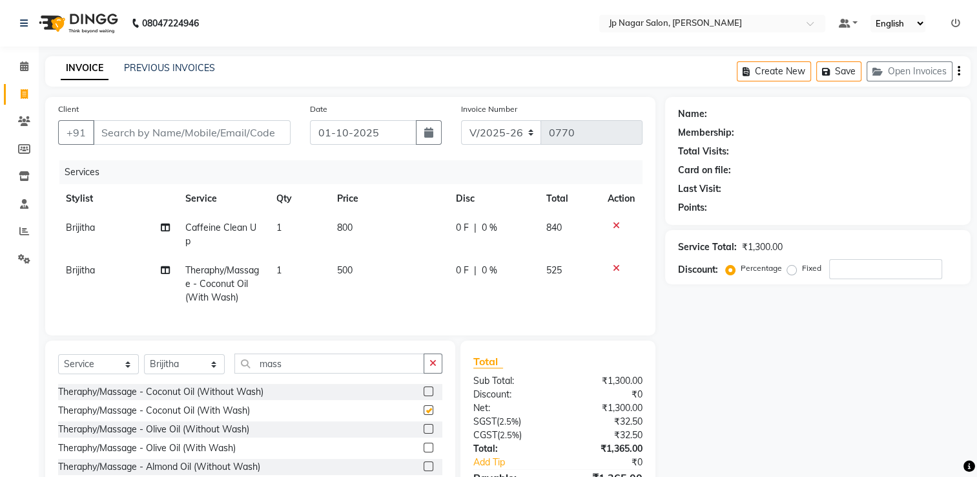
checkbox input "false"
click at [331, 366] on input "mass" at bounding box center [329, 363] width 190 height 20
type input "m"
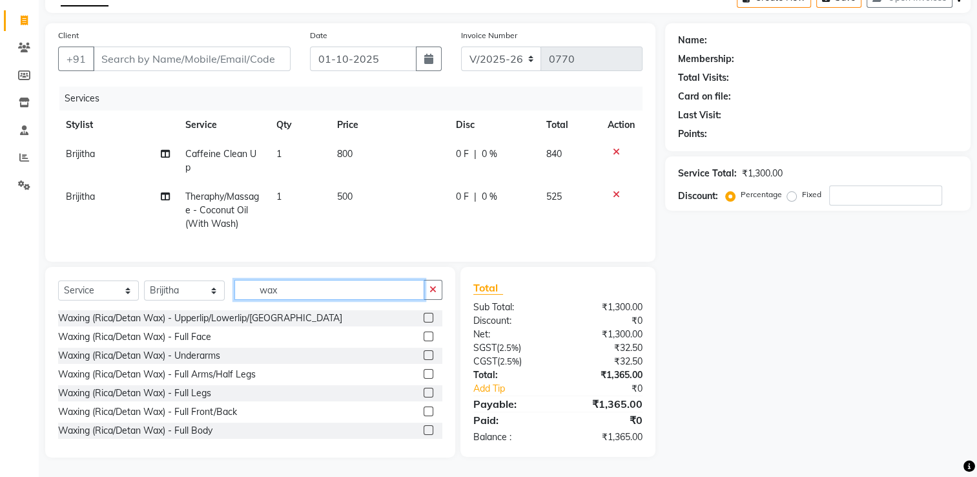
scroll to position [83, 0]
type input "wax"
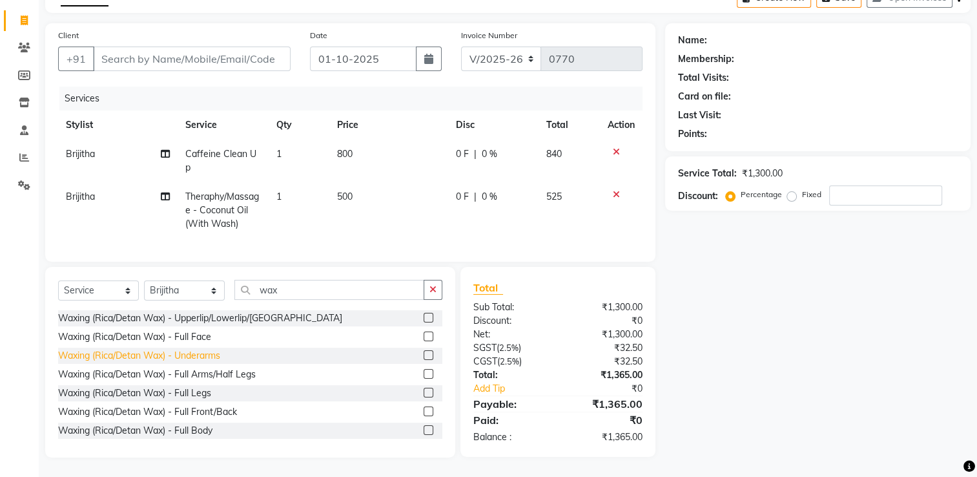
click at [199, 357] on div "Waxing (Rica/Detan Wax) - Underarms" at bounding box center [139, 356] width 162 height 14
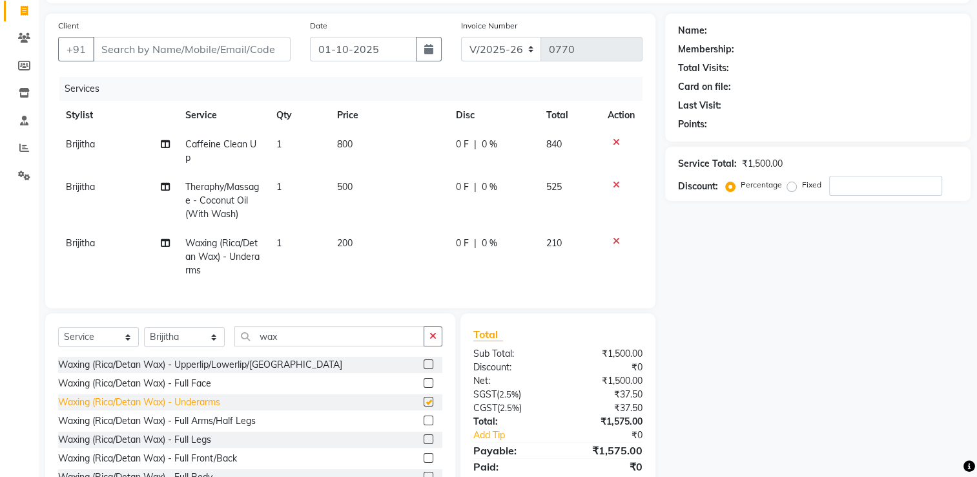
checkbox input "false"
click at [240, 428] on div "Waxing (Rica/Detan Wax) - Full Arms/Half Legs" at bounding box center [157, 421] width 198 height 14
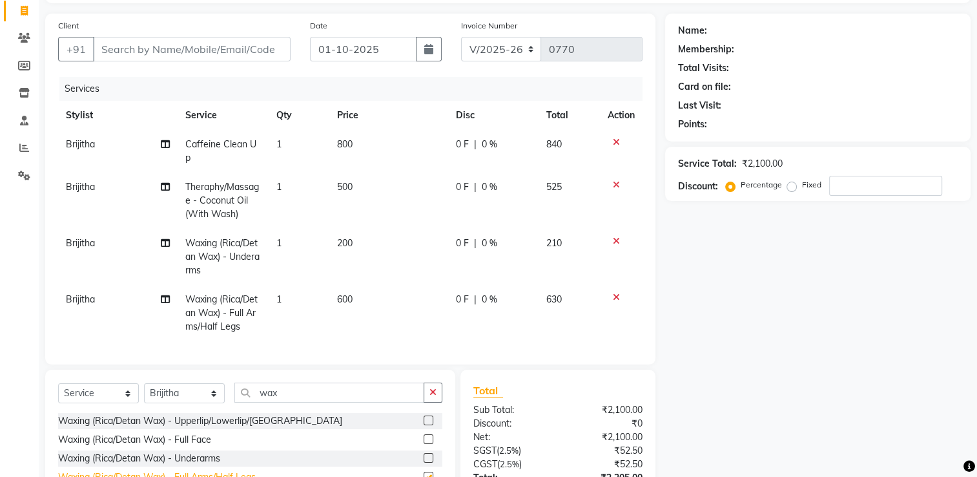
checkbox input "false"
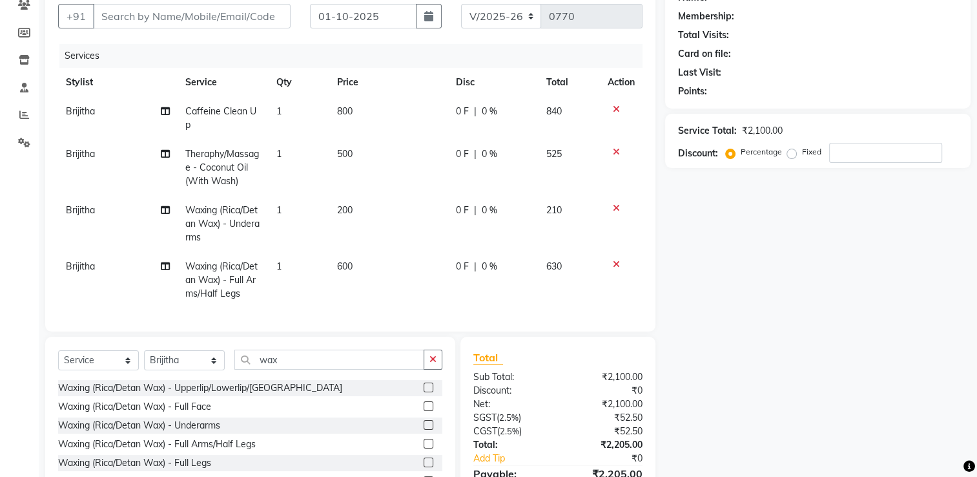
scroll to position [196, 0]
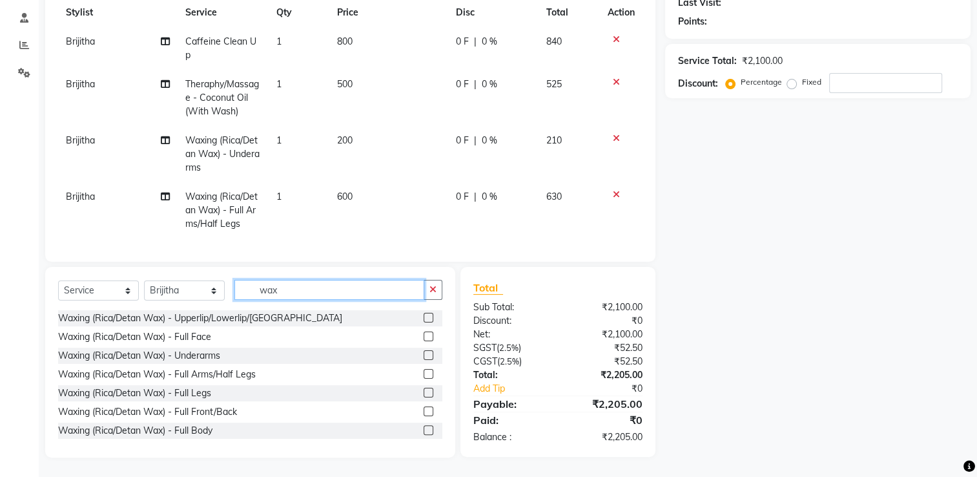
click at [338, 293] on input "wax" at bounding box center [329, 290] width 190 height 20
type input "w"
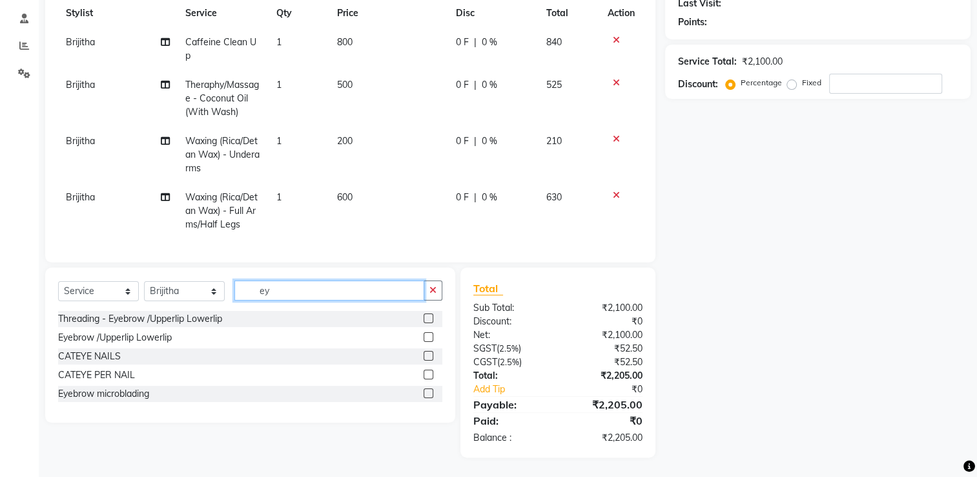
scroll to position [195, 0]
type input "ey"
click at [191, 322] on div "Threading - Eyebrow /Upperlip Lowerlip" at bounding box center [140, 319] width 164 height 14
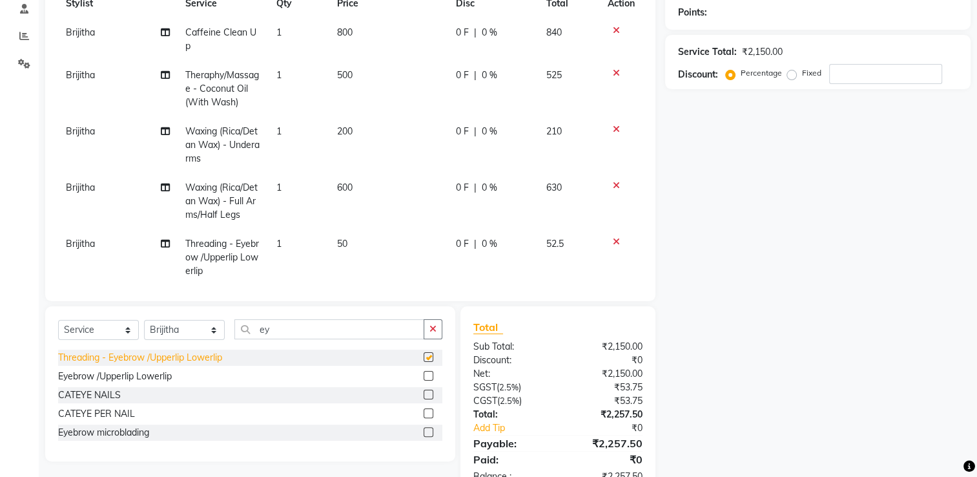
checkbox input "false"
click at [361, 251] on td "50" at bounding box center [388, 257] width 119 height 56
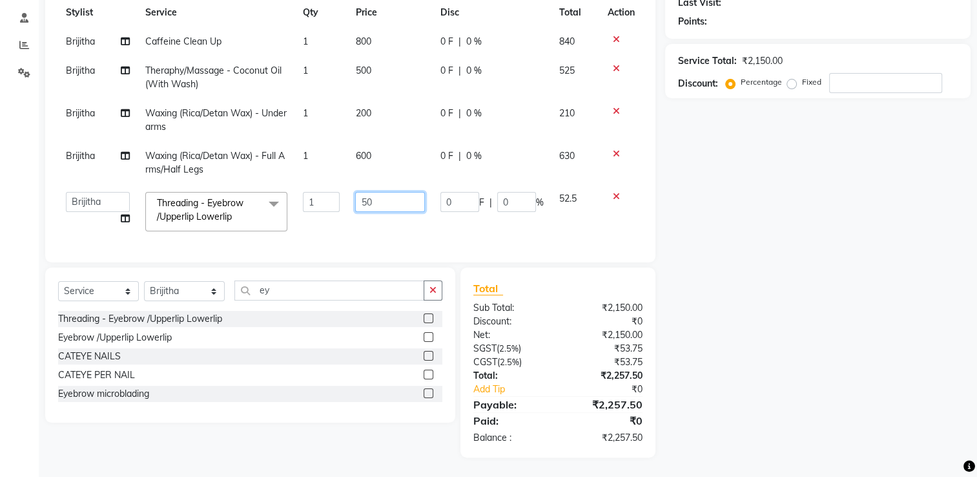
click at [397, 192] on input "50" at bounding box center [390, 202] width 70 height 20
type input "5"
type input "100"
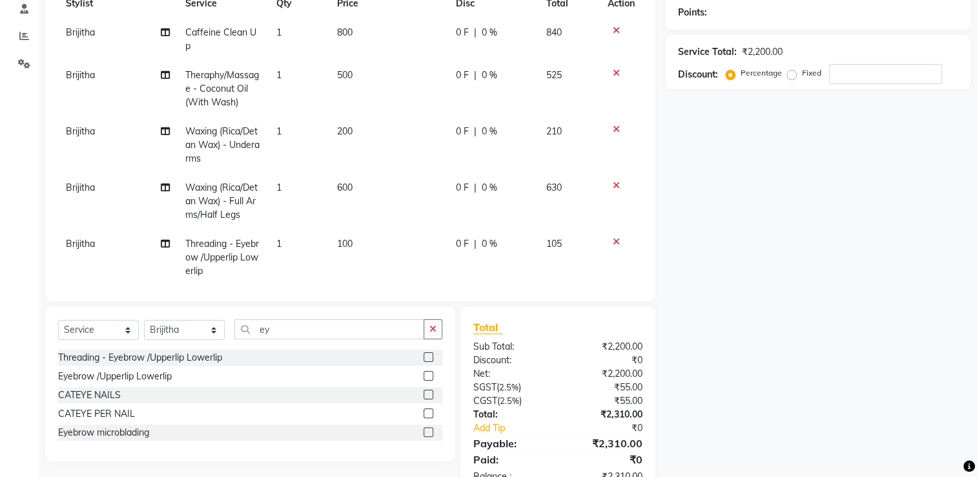
click at [365, 218] on tbody "Brijitha Caffeine Clean Up 1 800 0 F | 0 % 840 Brijitha Theraphy/Massage - Coco…" at bounding box center [350, 151] width 585 height 267
click at [368, 194] on td "600" at bounding box center [388, 201] width 119 height 56
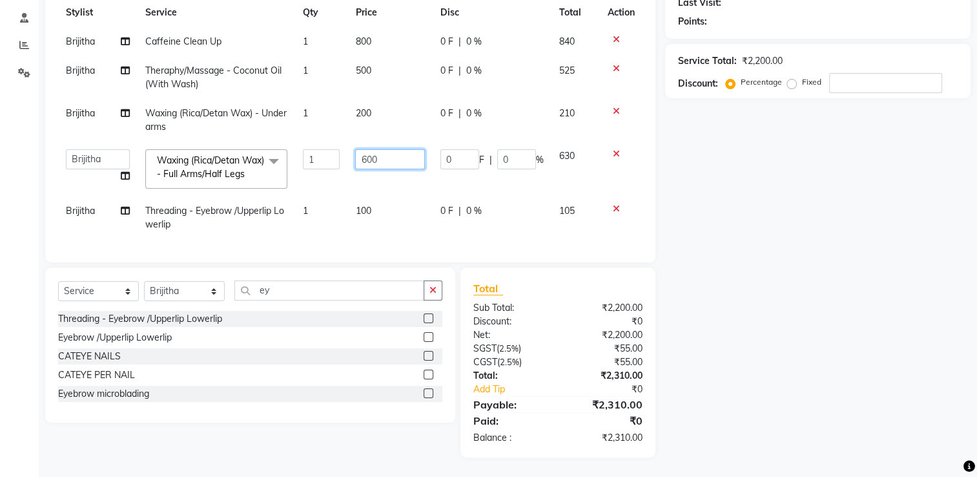
click at [400, 156] on input "600" at bounding box center [390, 159] width 70 height 20
type input "6"
type input "1200"
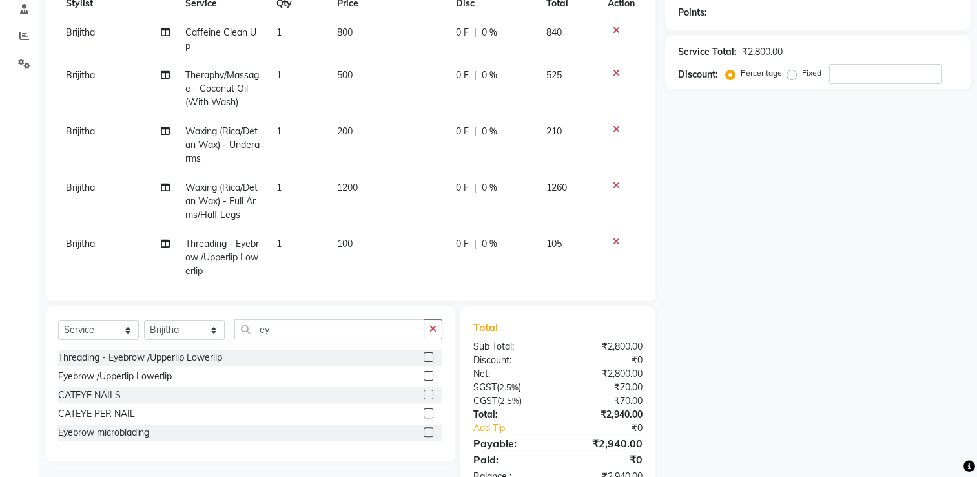
click at [734, 251] on div "Name: Membership: Total Visits: Card on file: Last Visit: Points: Service Total…" at bounding box center [822, 199] width 315 height 594
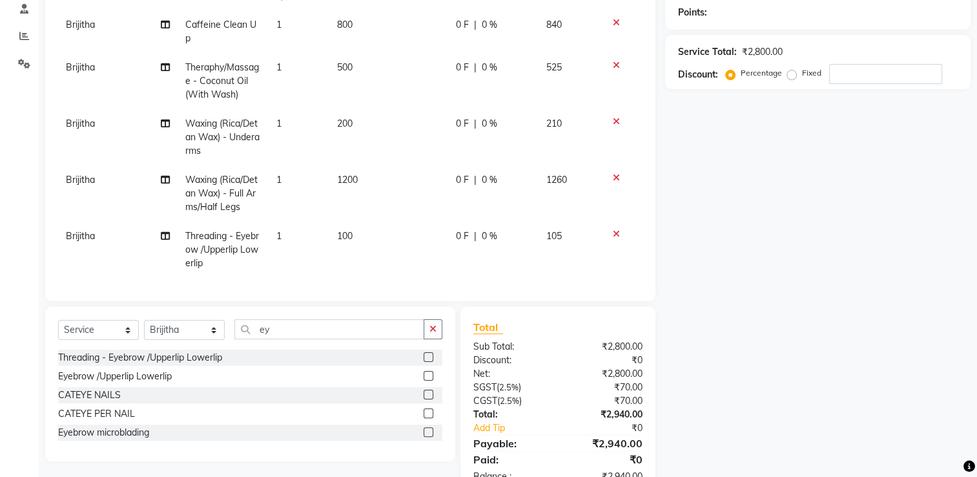
scroll to position [234, 0]
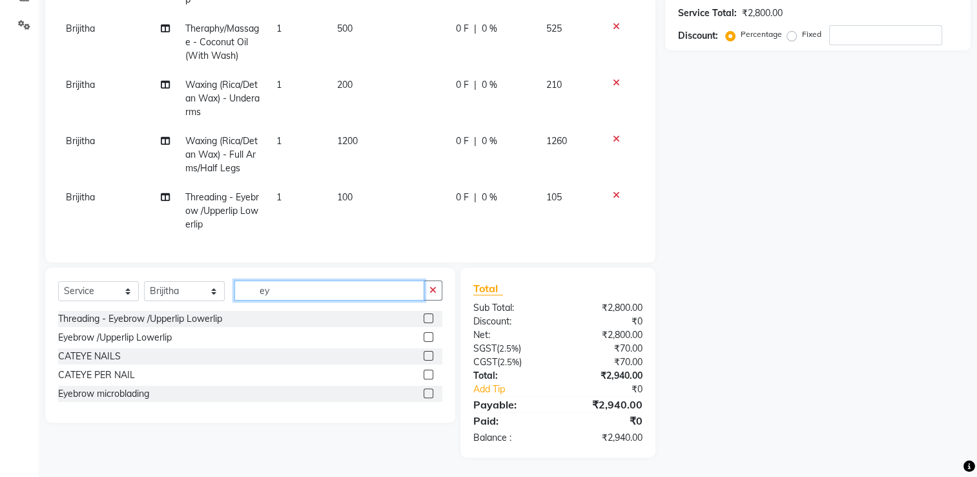
click at [320, 294] on input "ey" at bounding box center [329, 290] width 190 height 20
type input "e"
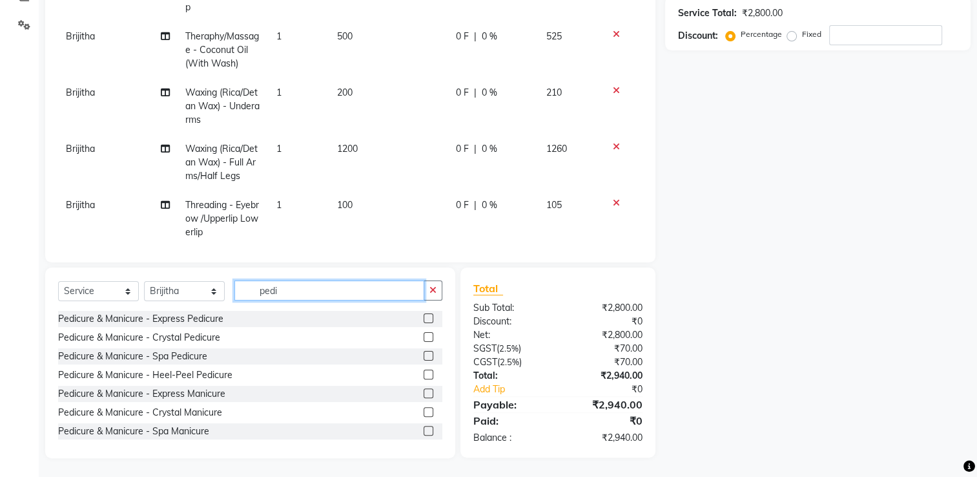
scroll to position [17, 0]
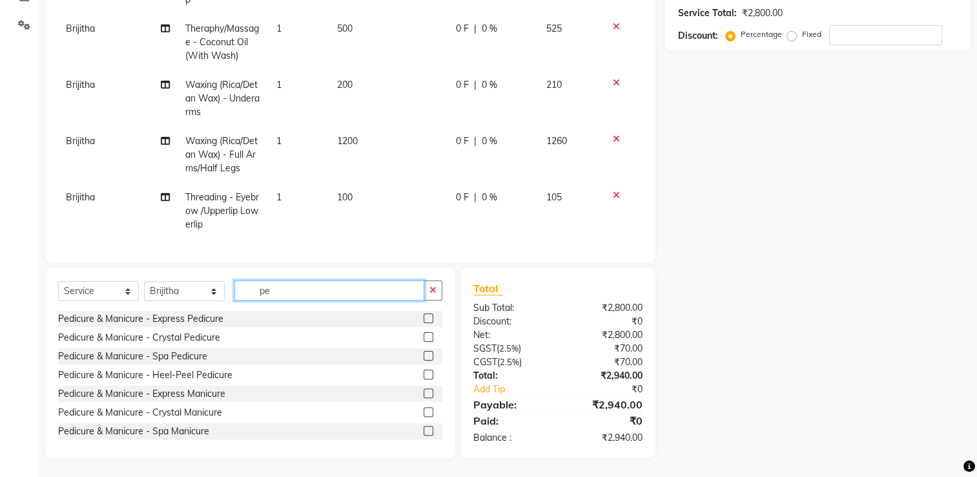
type input "p"
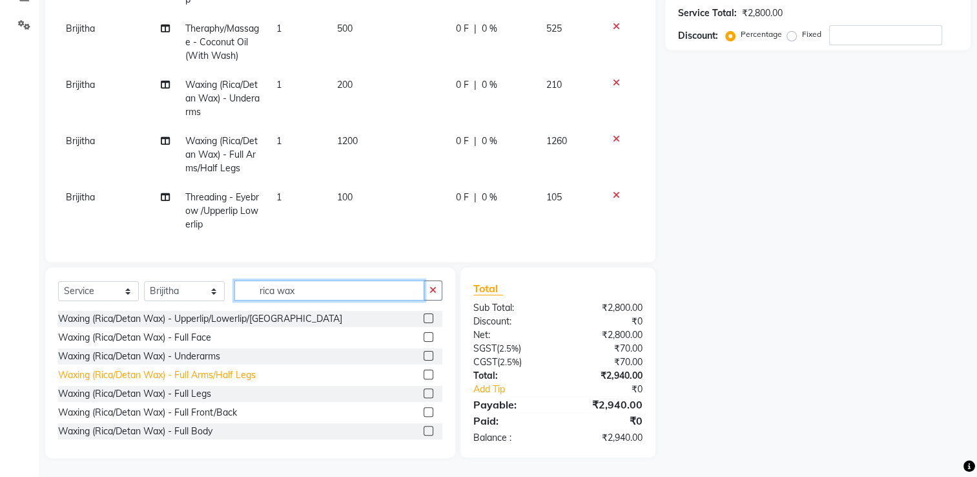
type input "rica wax"
click at [255, 375] on div "Waxing (Rica/Detan Wax) - Full Arms/Half Legs" at bounding box center [157, 375] width 198 height 14
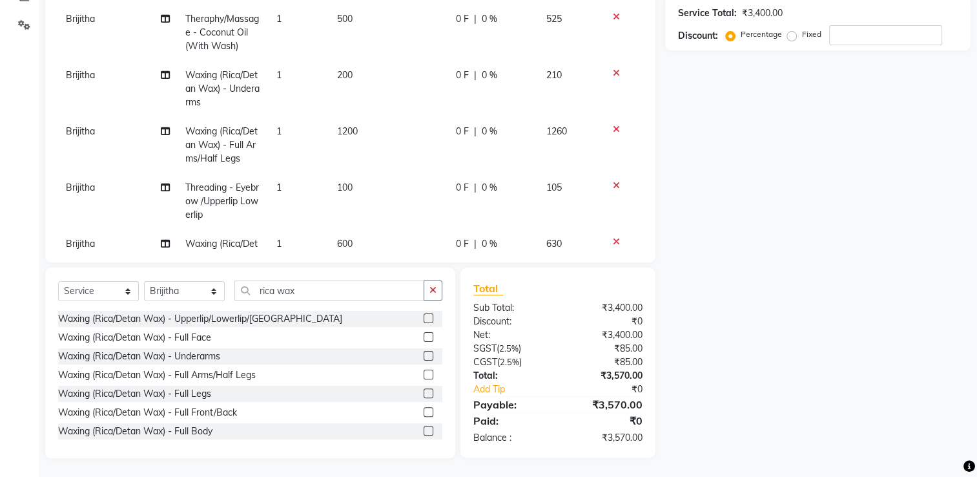
click at [424, 375] on label at bounding box center [429, 374] width 10 height 10
click at [424, 375] on input "checkbox" at bounding box center [428, 375] width 8 height 8
checkbox input "false"
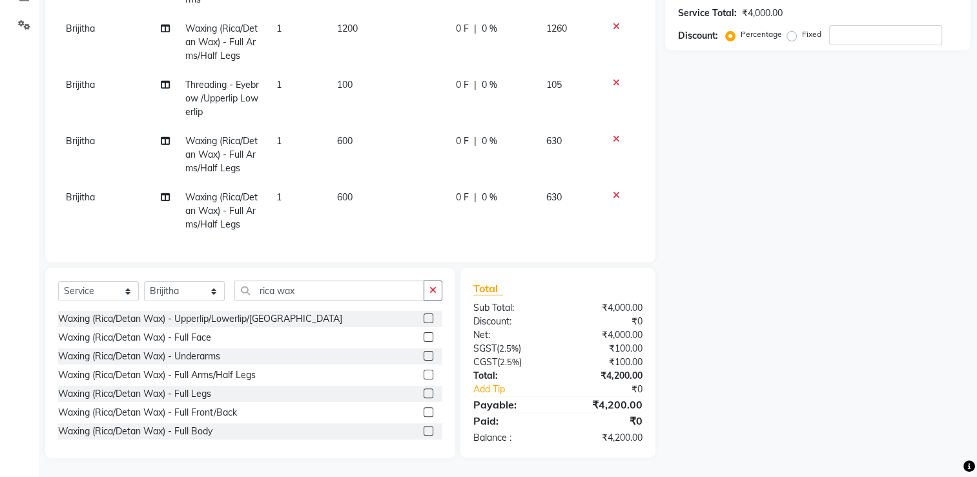
scroll to position [130, 0]
click at [613, 191] on icon at bounding box center [616, 195] width 7 height 9
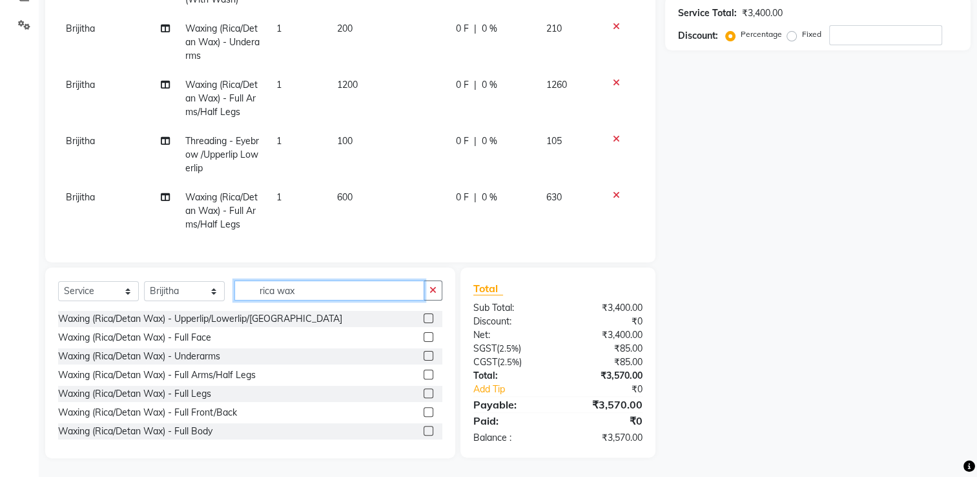
click at [348, 290] on input "rica wax" at bounding box center [329, 290] width 190 height 20
type input "r"
type input "pedi"
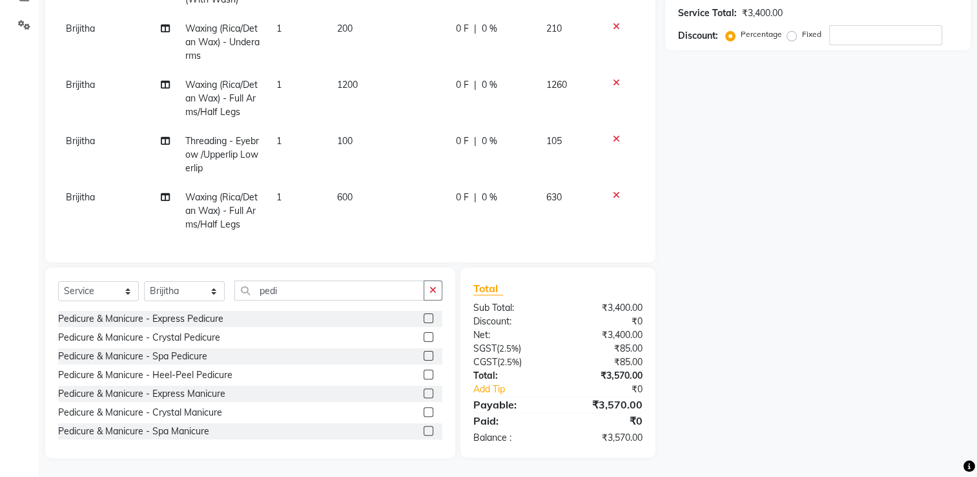
click at [225, 326] on div "Pedicure & Manicure - Express Pedicure" at bounding box center [250, 319] width 384 height 16
click at [424, 319] on label at bounding box center [429, 318] width 10 height 10
click at [424, 319] on input "checkbox" at bounding box center [428, 319] width 8 height 8
checkbox input "false"
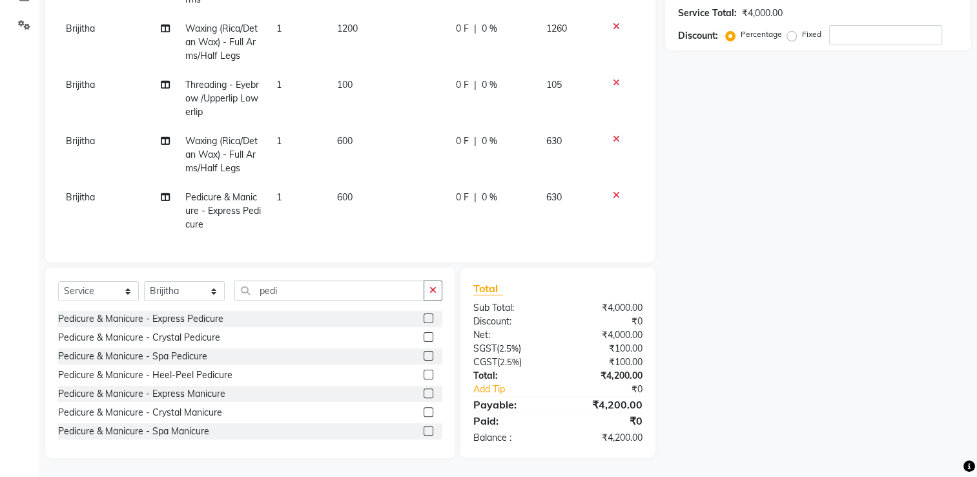
click at [748, 195] on div "Name: Membership: Total Visits: Card on file: Last Visit: Points: Service Total…" at bounding box center [822, 160] width 315 height 595
